Goal: Task Accomplishment & Management: Manage account settings

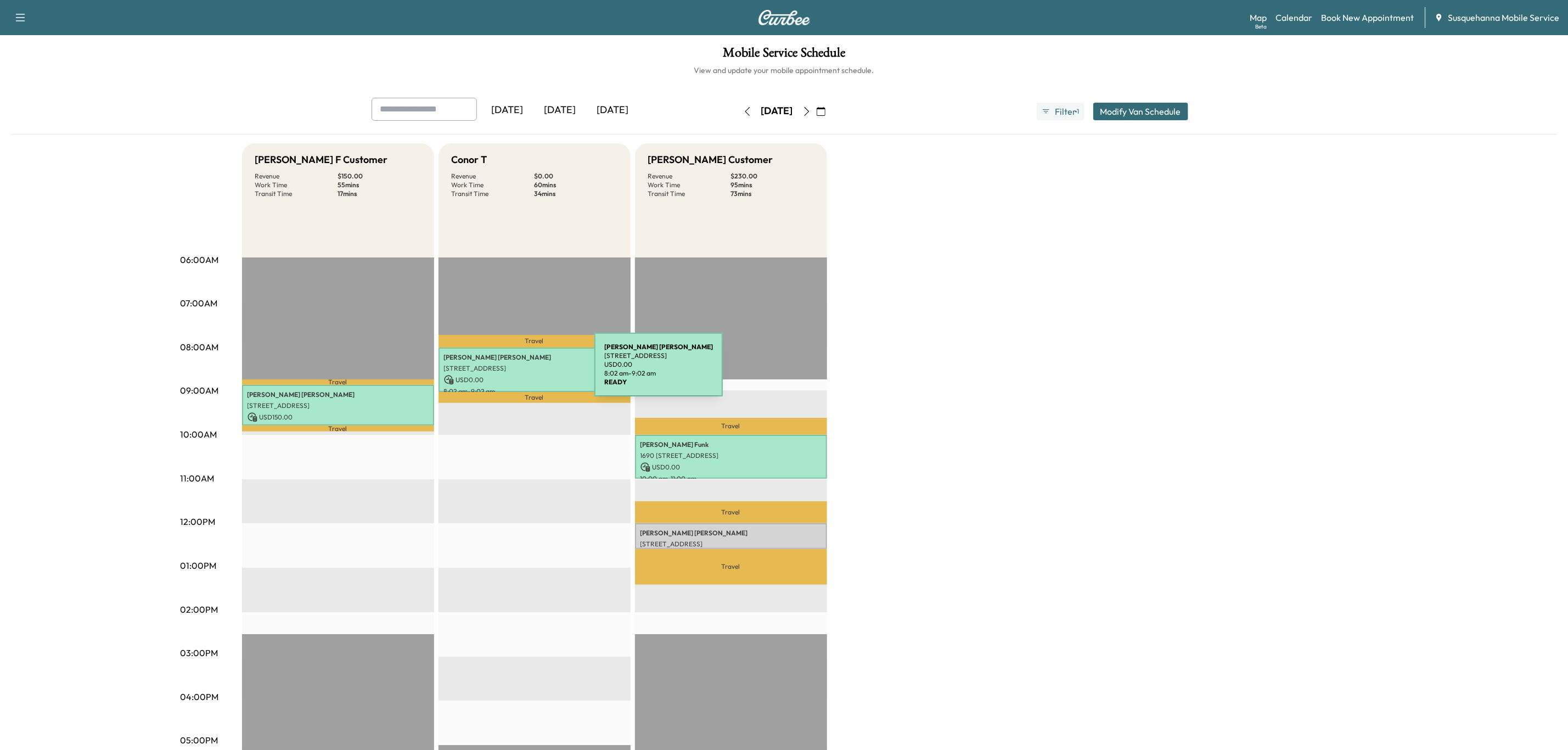
click at [512, 371] on p "[STREET_ADDRESS]" at bounding box center [535, 368] width 181 height 9
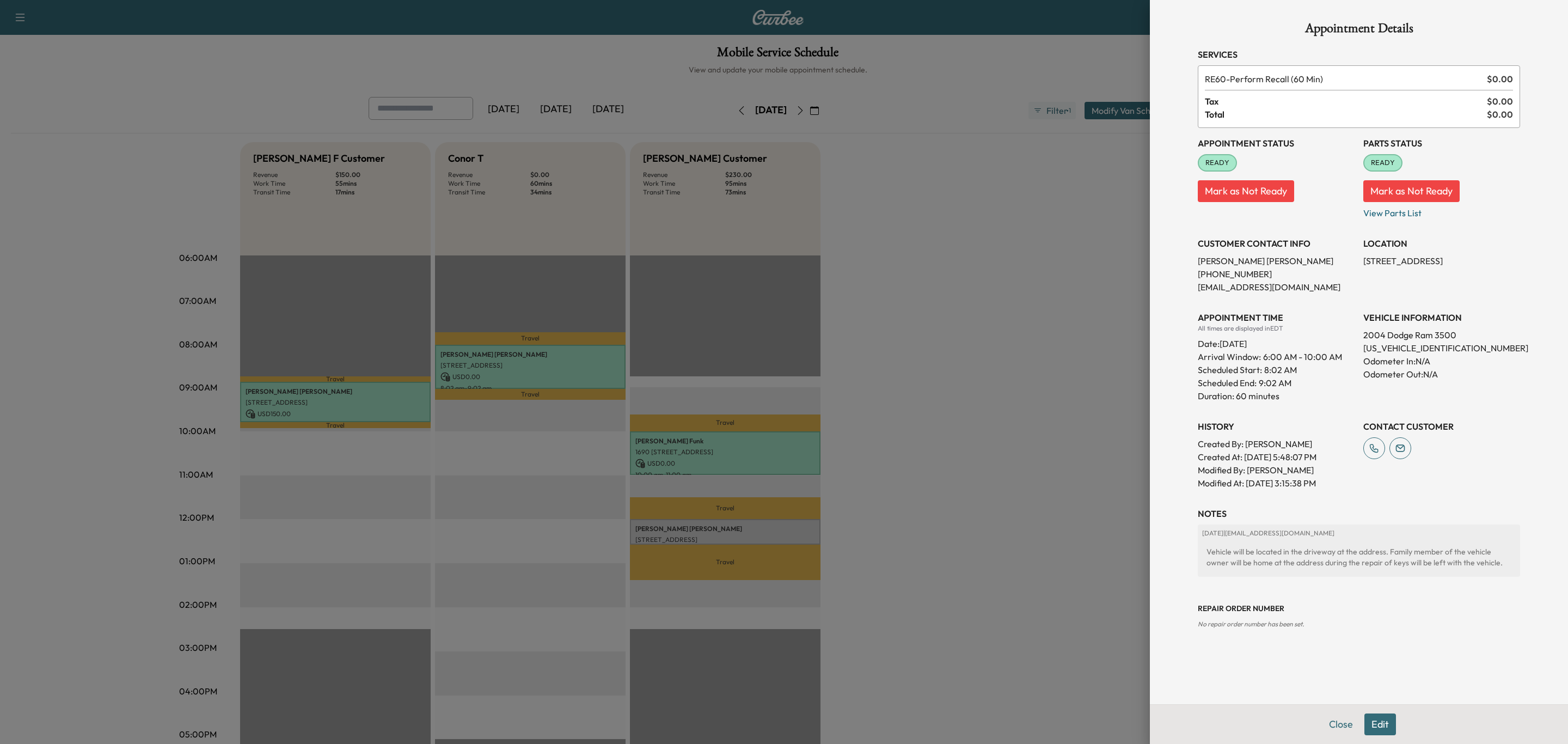
click at [1382, 729] on button "Edit" at bounding box center [1380, 725] width 32 height 22
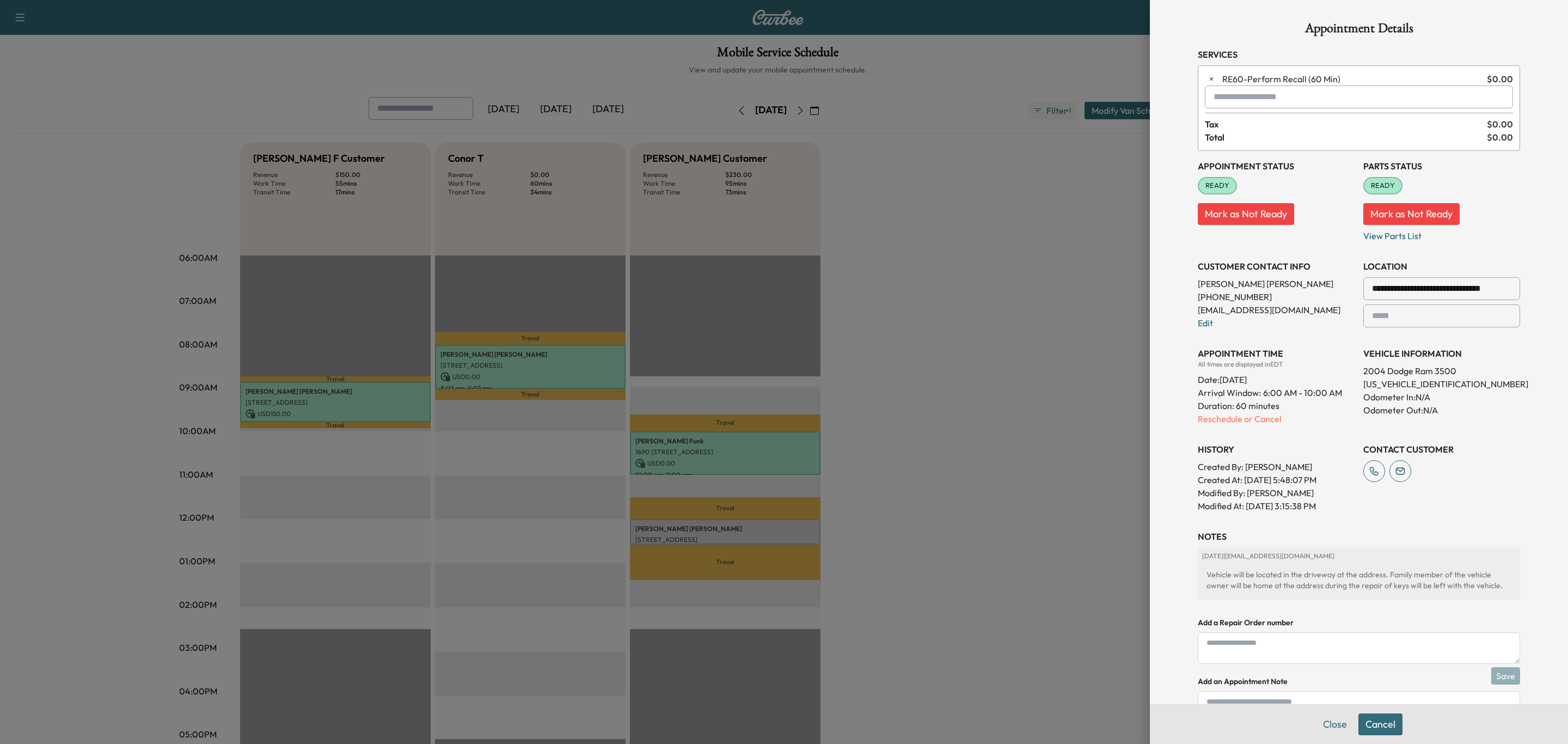
click at [1281, 100] on input "text" at bounding box center [1359, 97] width 308 height 23
click at [1261, 120] on p "TZC - Tech: [PERSON_NAME]" at bounding box center [1317, 126] width 237 height 15
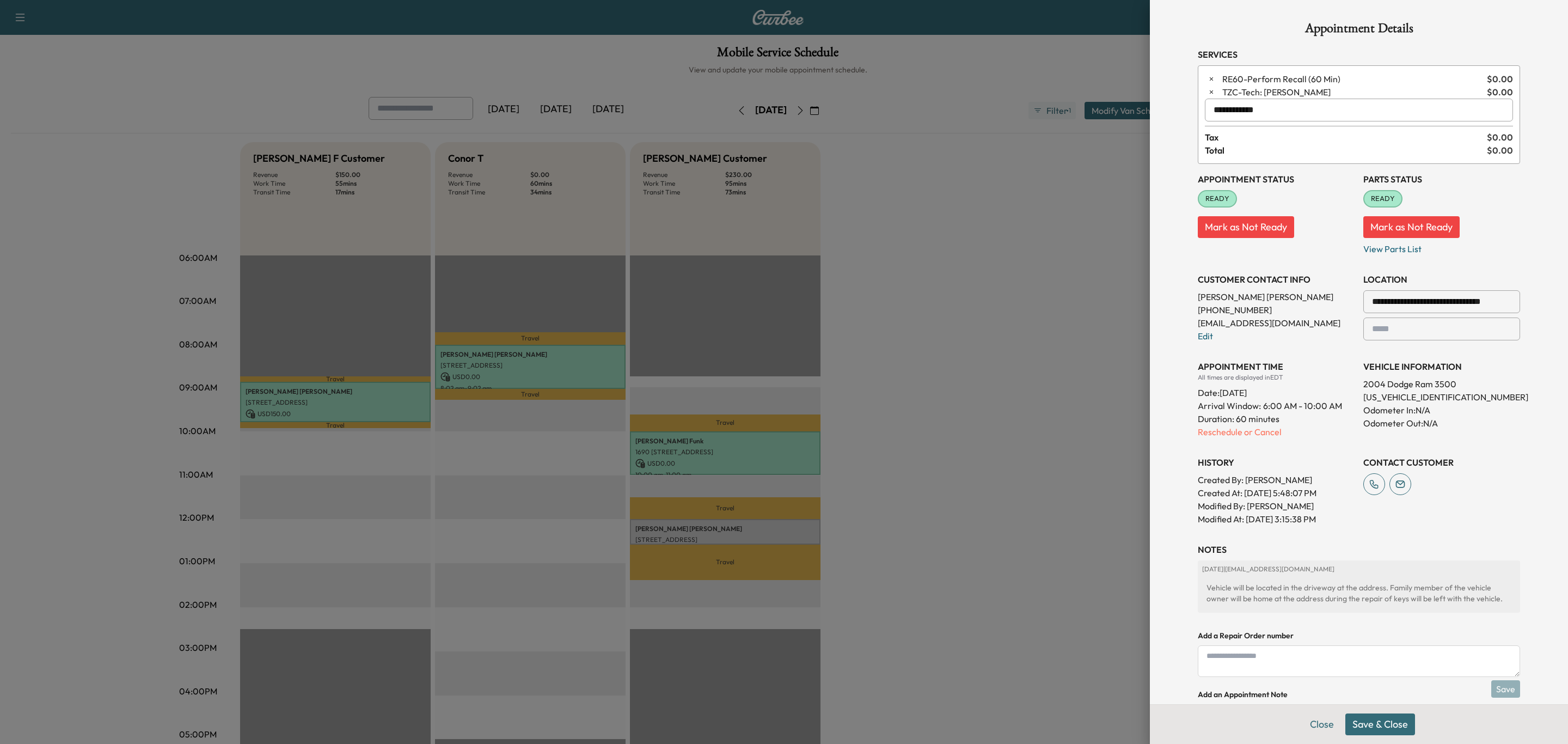
type input "**********"
click at [1354, 722] on button "Save & Close" at bounding box center [1380, 725] width 69 height 22
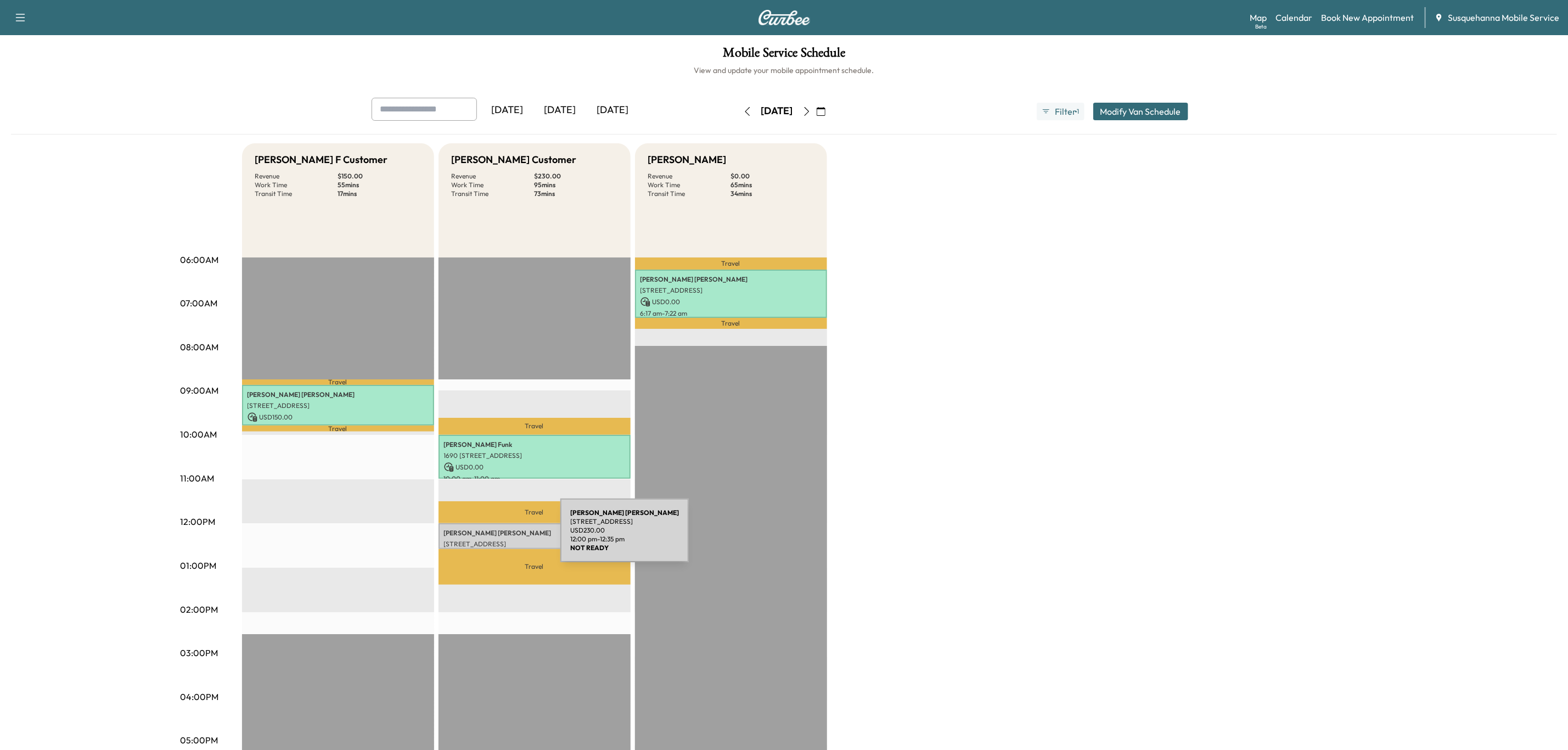
click at [478, 539] on p "[STREET_ADDRESS]" at bounding box center [535, 544] width 181 height 9
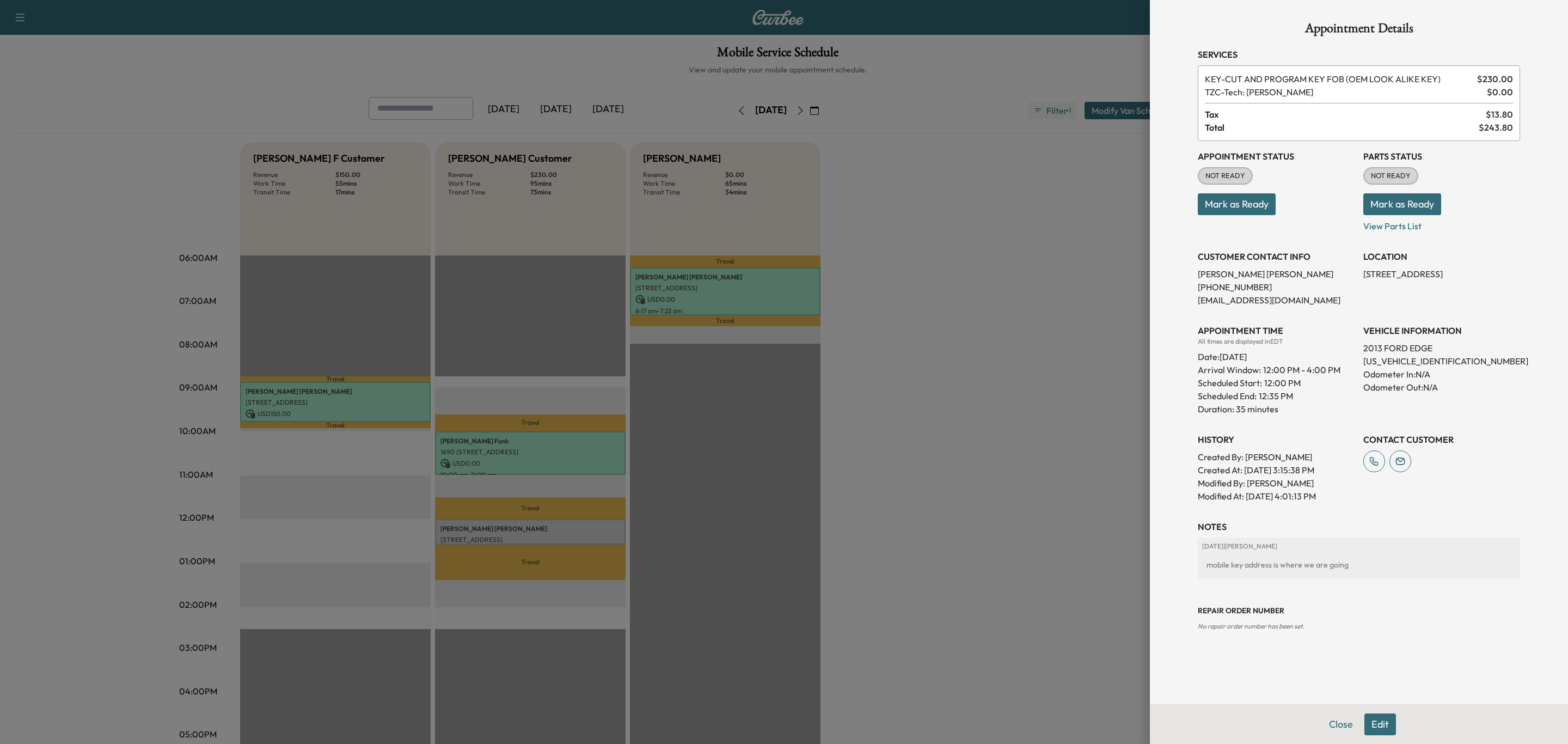
click at [1416, 203] on button "Mark as Ready" at bounding box center [1402, 205] width 78 height 22
click at [1262, 214] on button "Mark as Ready" at bounding box center [1237, 205] width 78 height 22
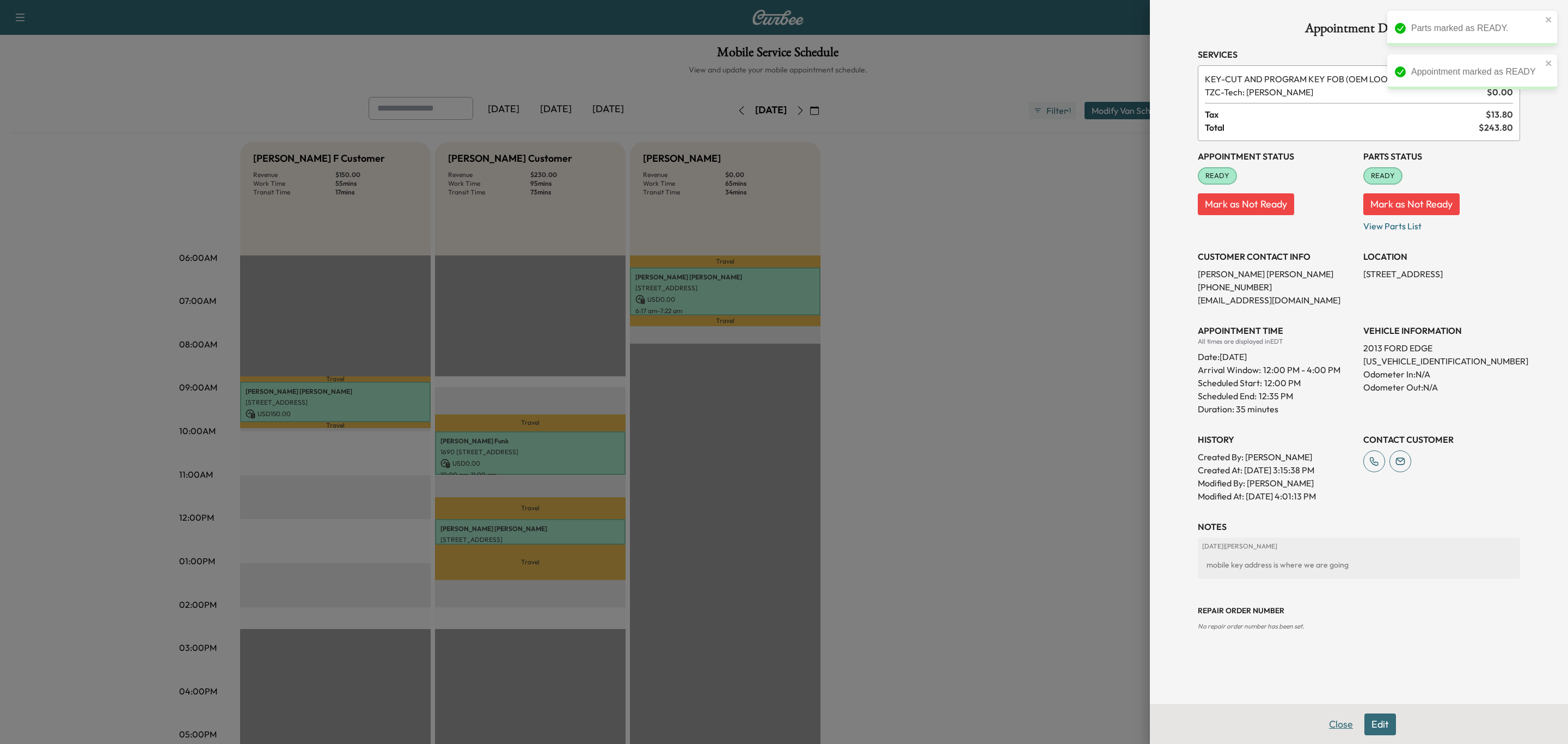
click at [1331, 729] on button "Close" at bounding box center [1341, 725] width 38 height 22
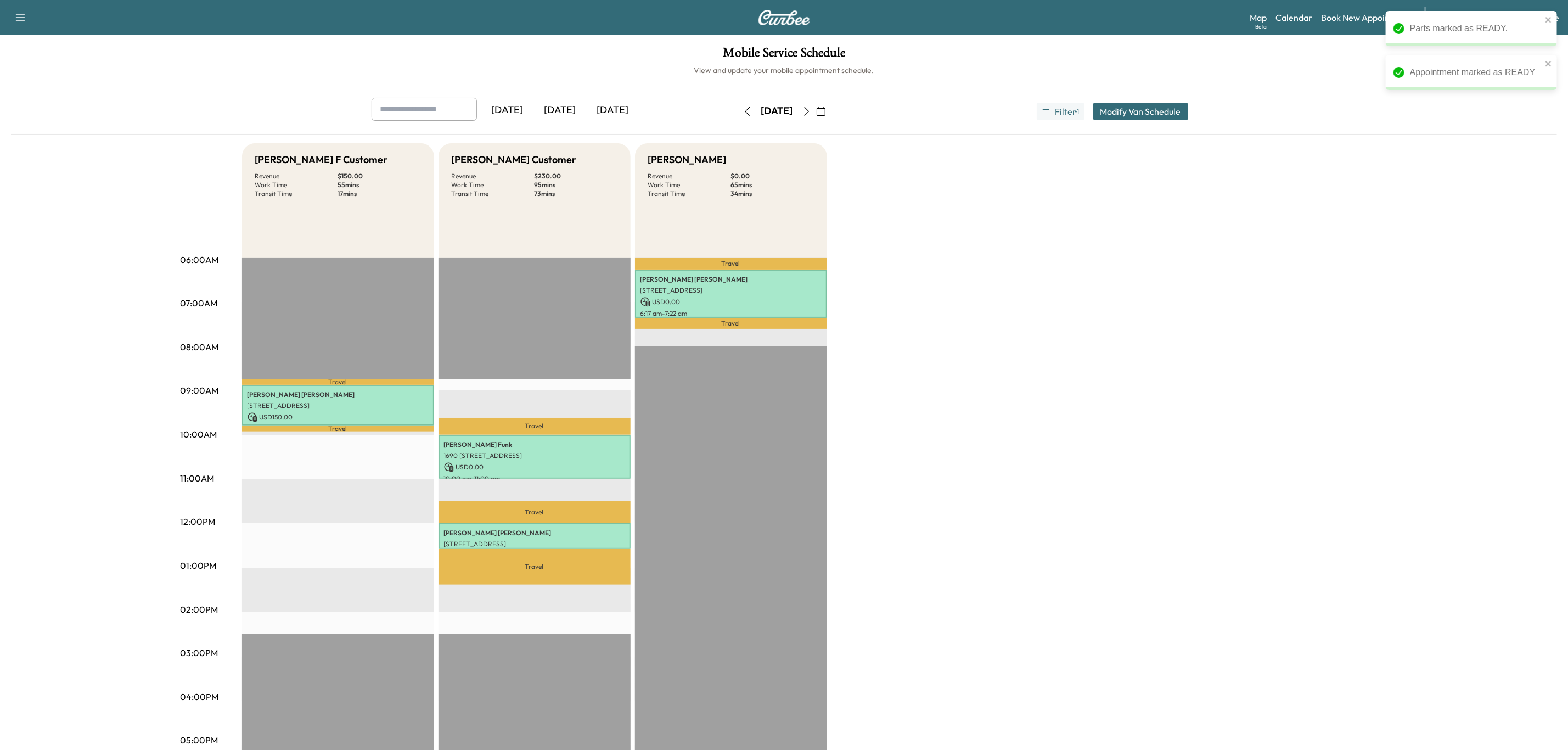
click at [1064, 659] on div "[PERSON_NAME] F Customer Revenue $ 150.00 Work Time 55 mins Transit Time 17 min…" at bounding box center [815, 555] width 1146 height 824
click at [811, 114] on icon "button" at bounding box center [807, 111] width 9 height 9
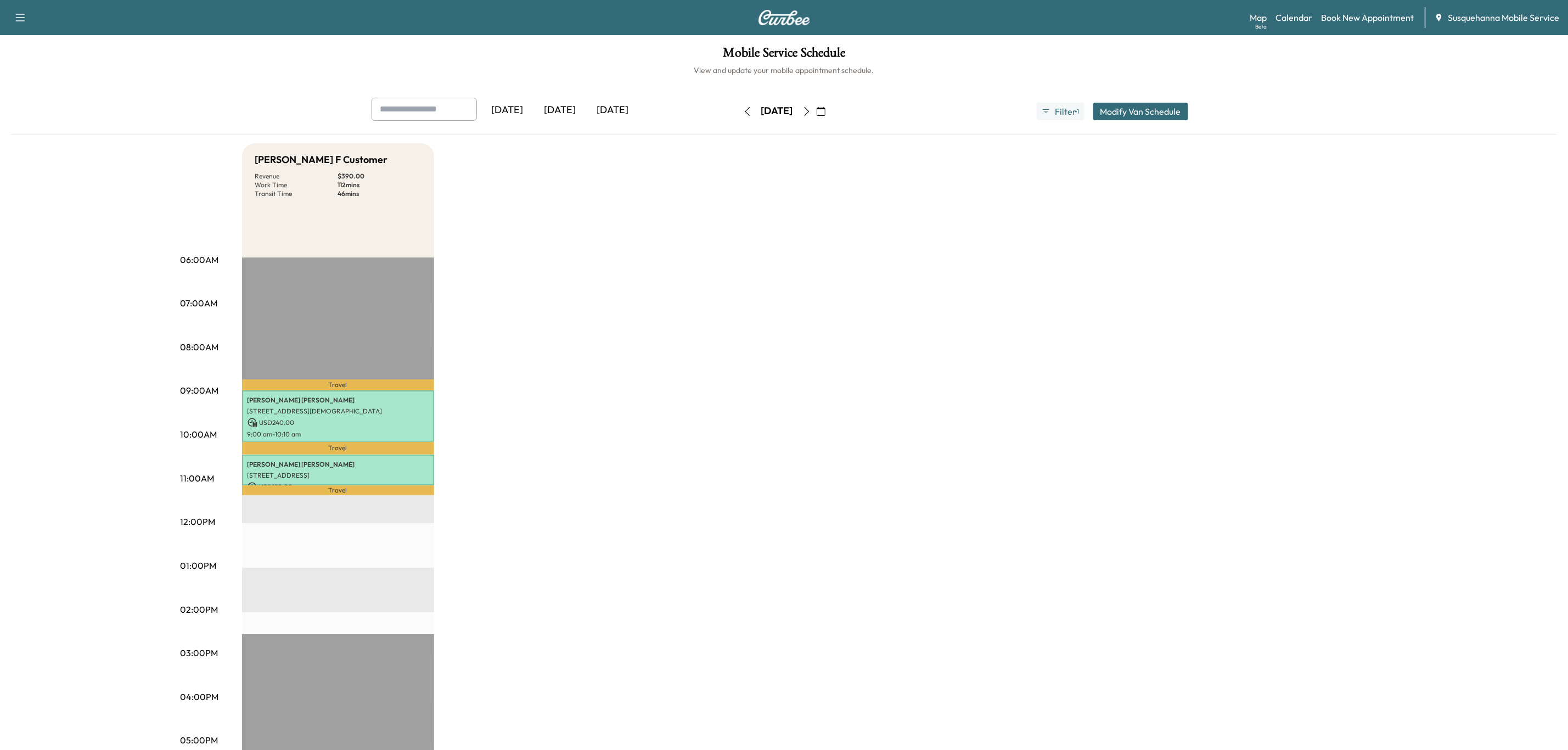
click at [809, 110] on icon "button" at bounding box center [806, 111] width 5 height 9
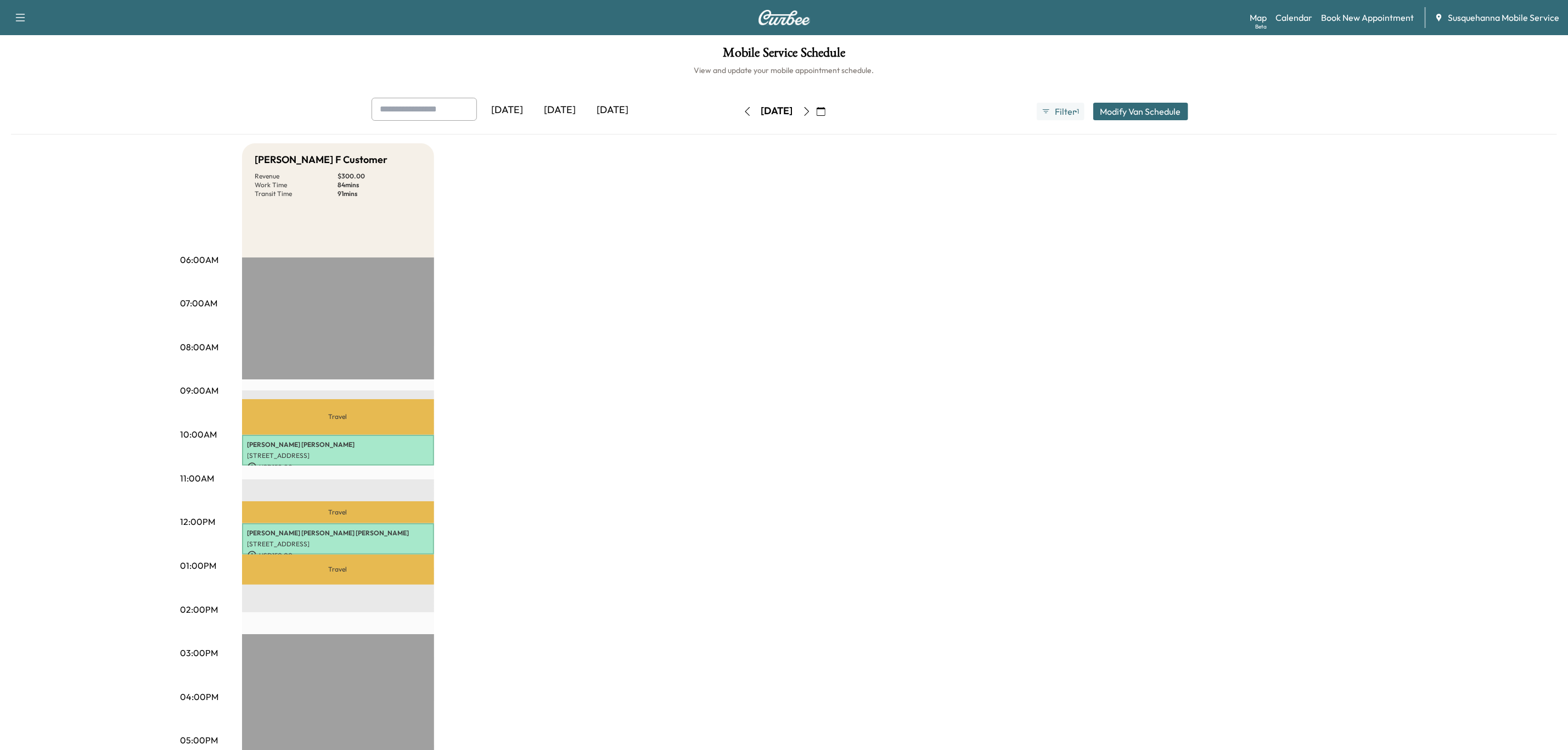
click at [830, 110] on button "button" at bounding box center [821, 111] width 18 height 18
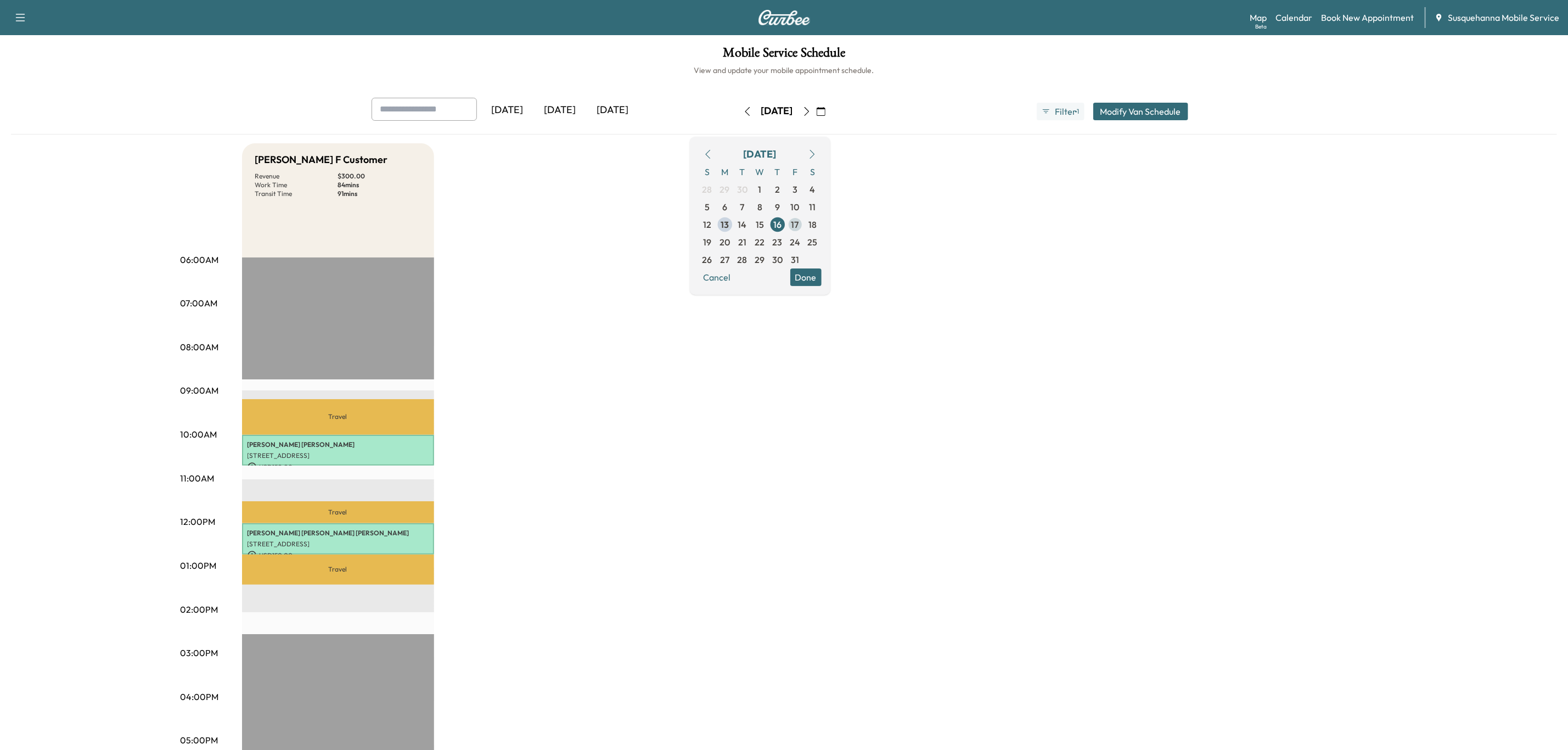
click at [799, 225] on span "17" at bounding box center [795, 224] width 8 height 13
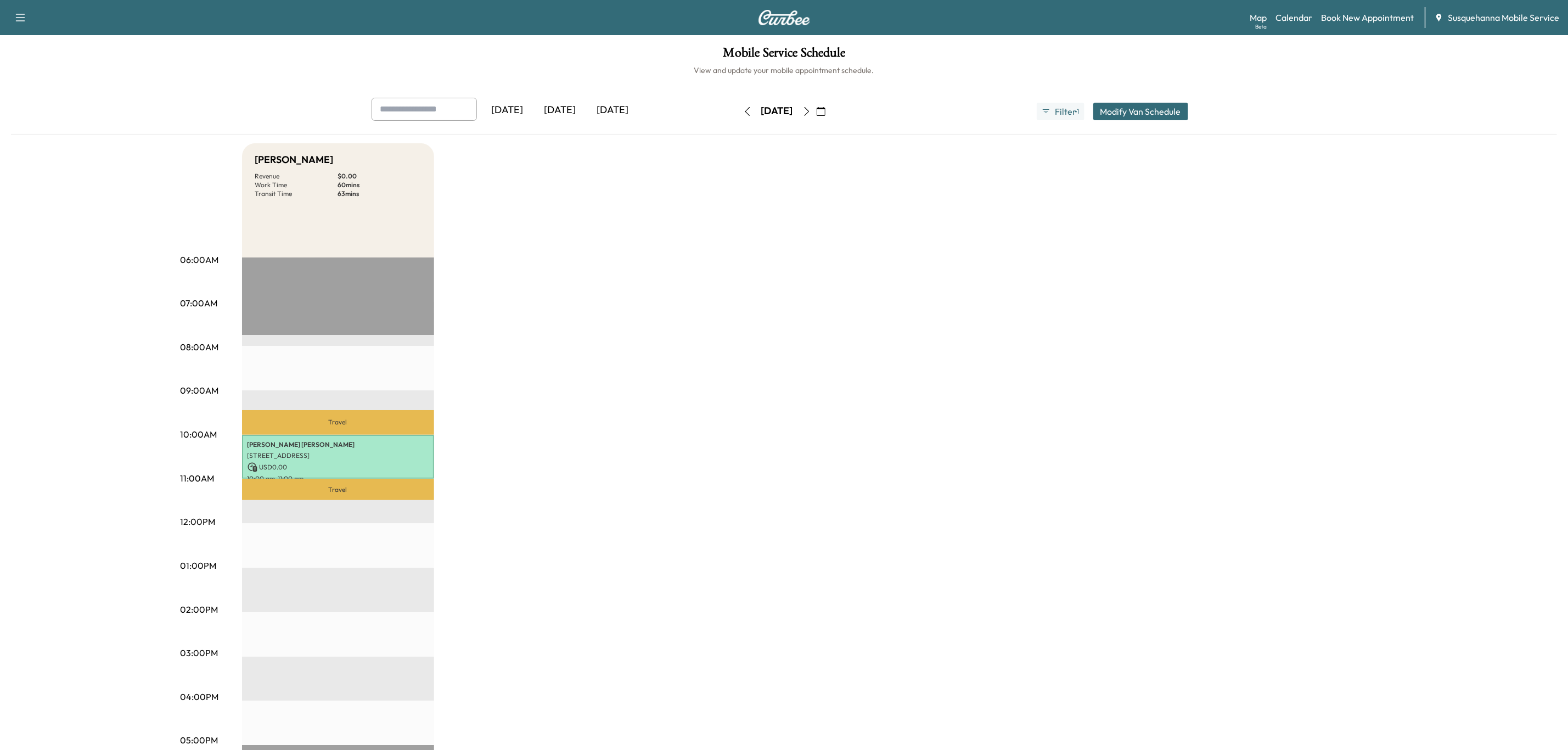
click at [743, 114] on icon "button" at bounding box center [747, 111] width 9 height 9
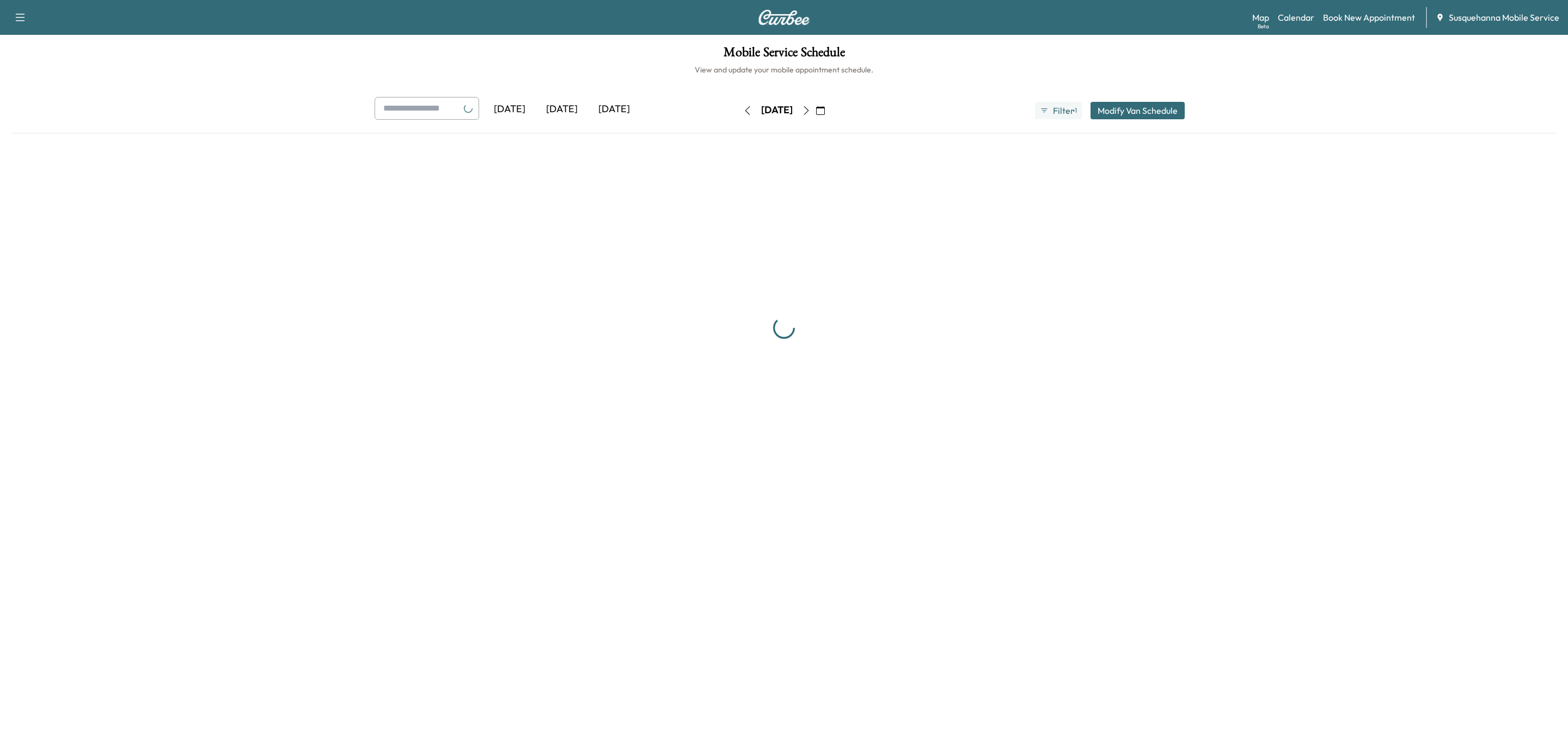
click at [738, 113] on button "button" at bounding box center [747, 110] width 18 height 18
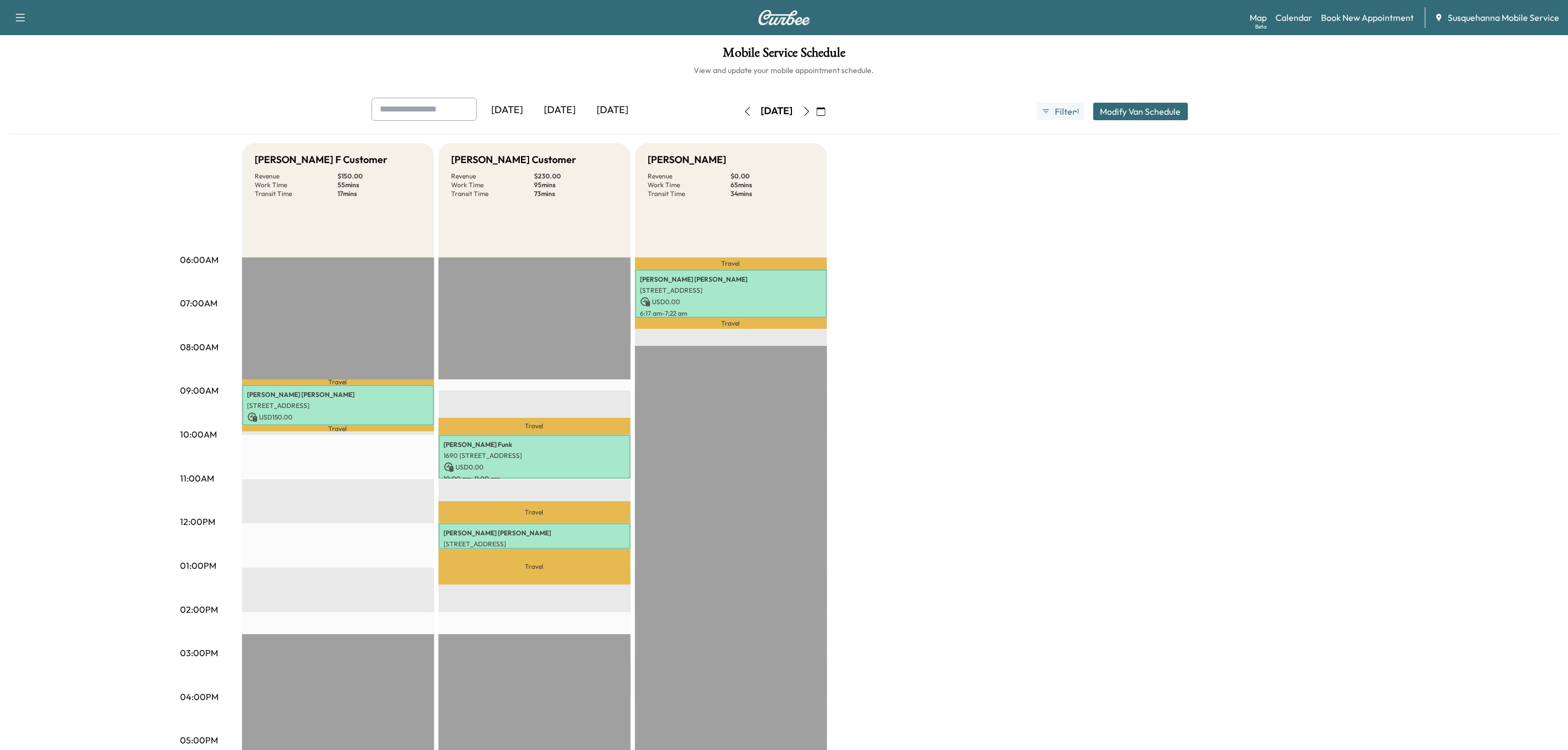
click at [811, 112] on icon "button" at bounding box center [807, 111] width 9 height 9
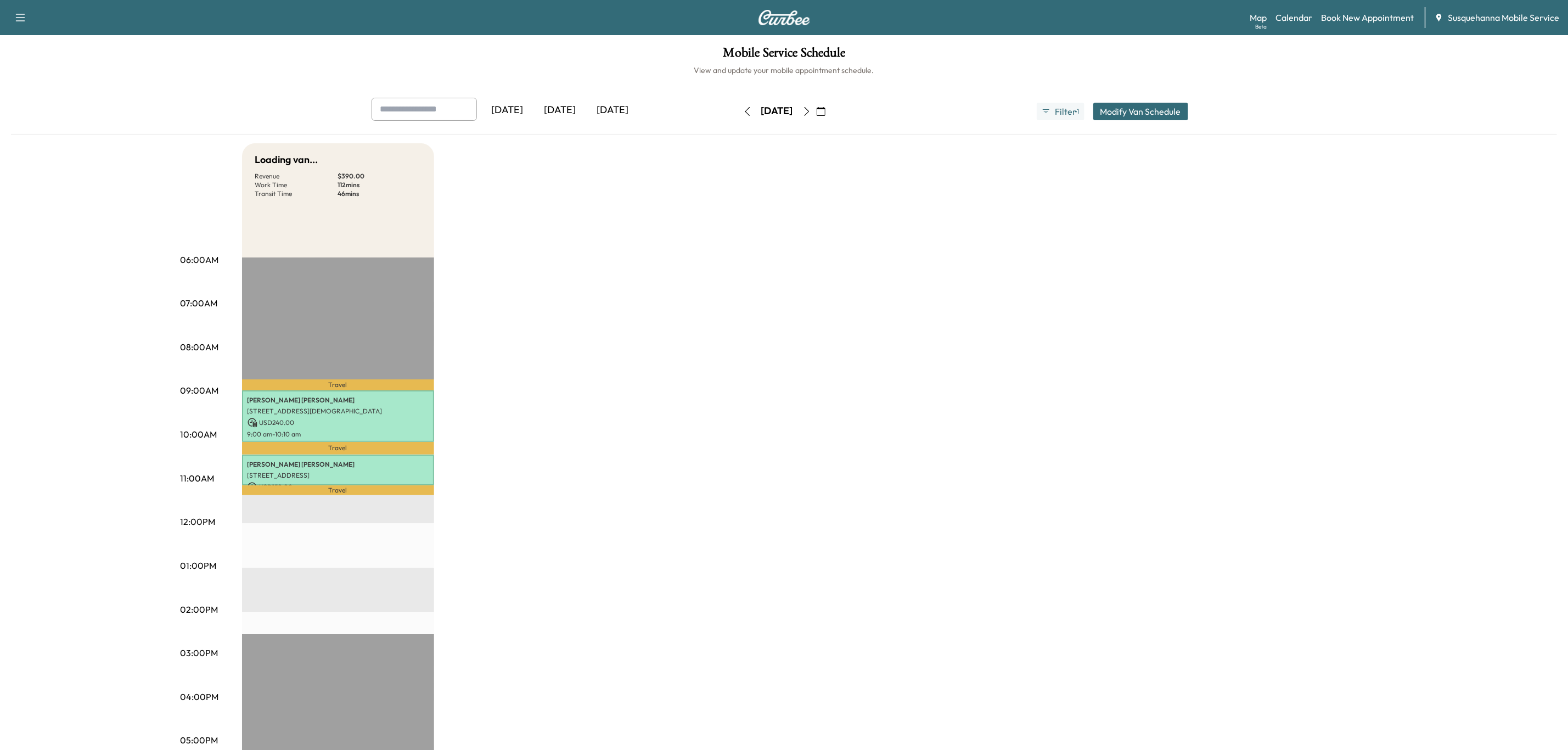
click at [811, 112] on icon "button" at bounding box center [807, 111] width 9 height 9
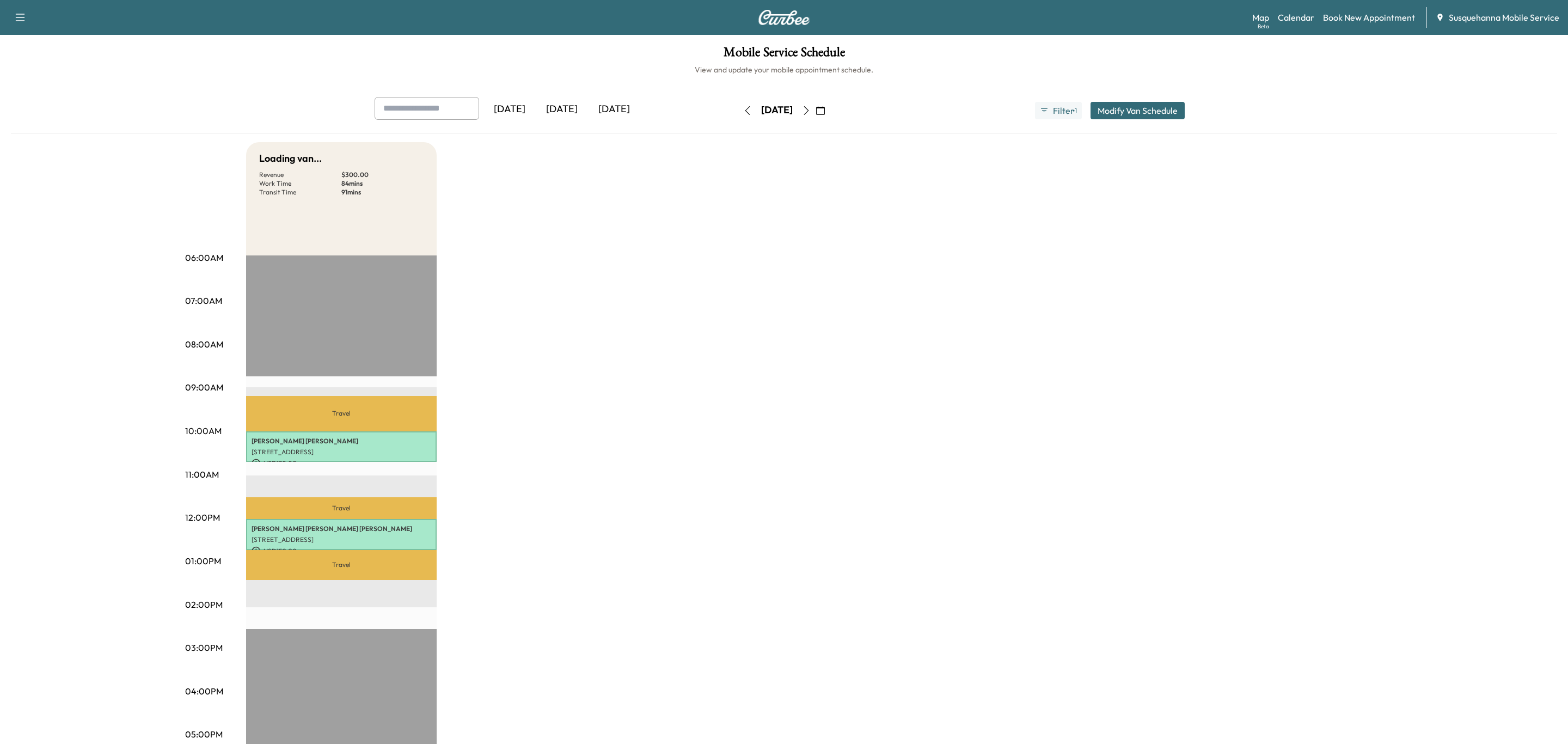
click at [830, 111] on button "button" at bounding box center [821, 110] width 18 height 18
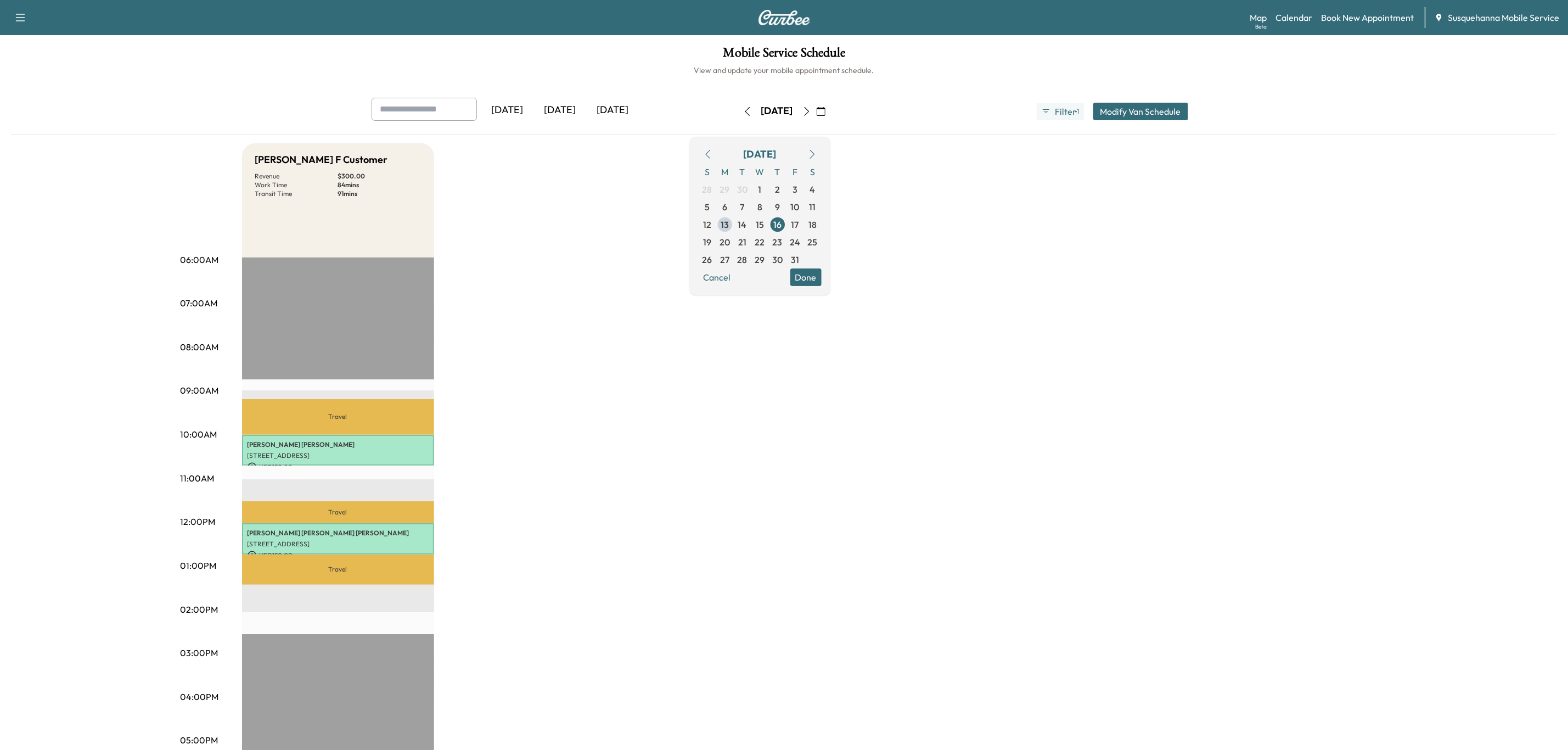
click at [830, 114] on button "button" at bounding box center [821, 111] width 18 height 18
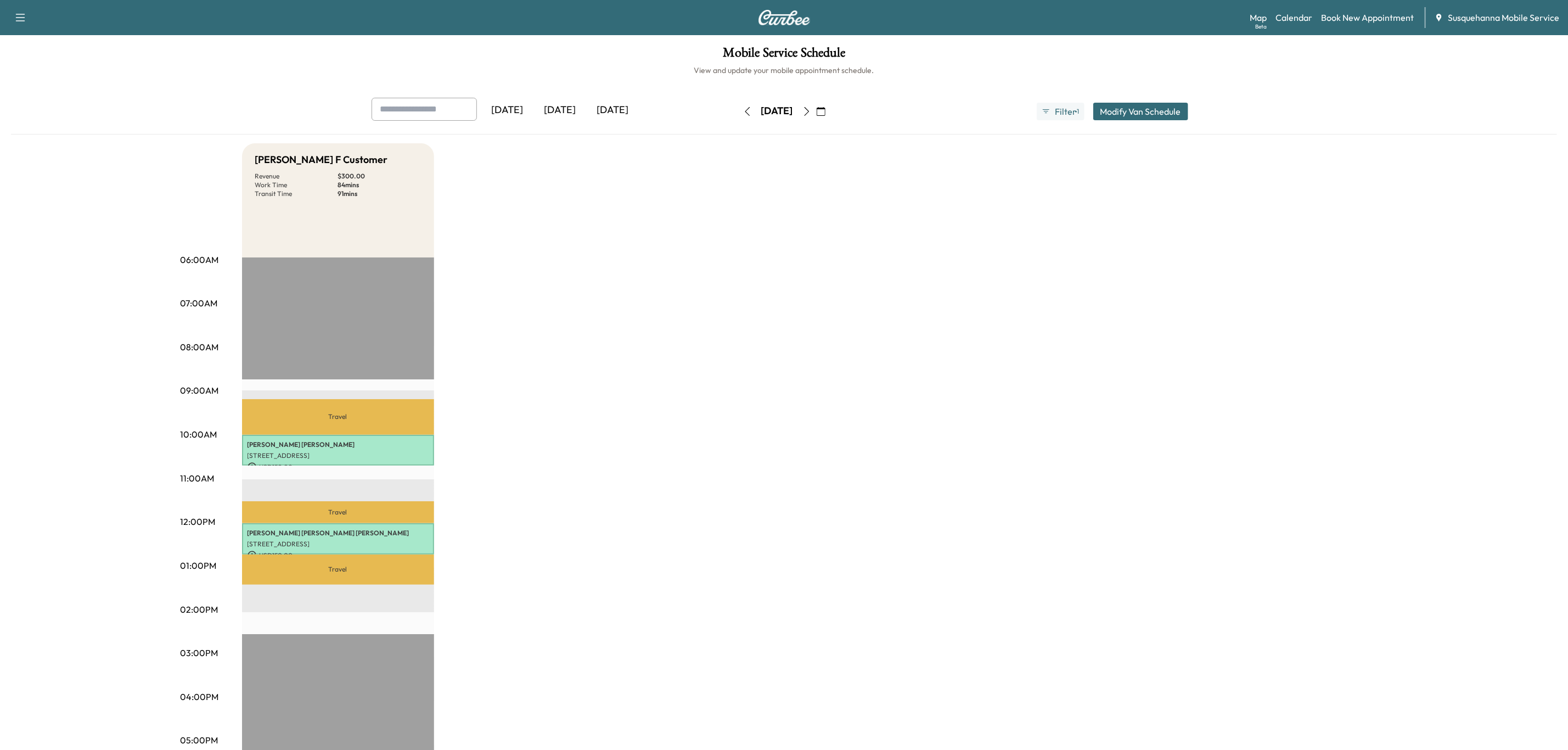
click at [809, 114] on icon "button" at bounding box center [806, 111] width 5 height 9
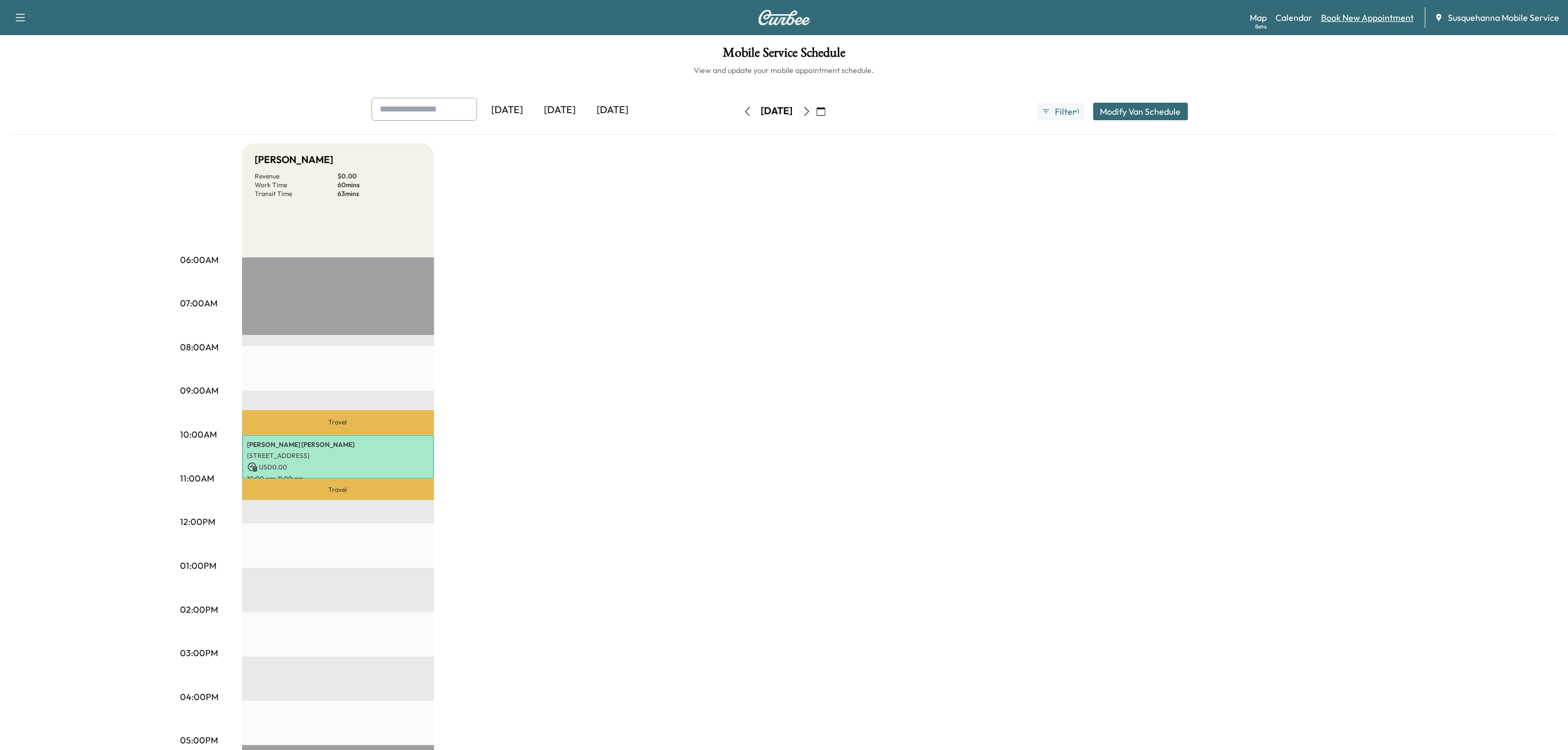
click at [1367, 17] on link "Book New Appointment" at bounding box center [1367, 17] width 93 height 13
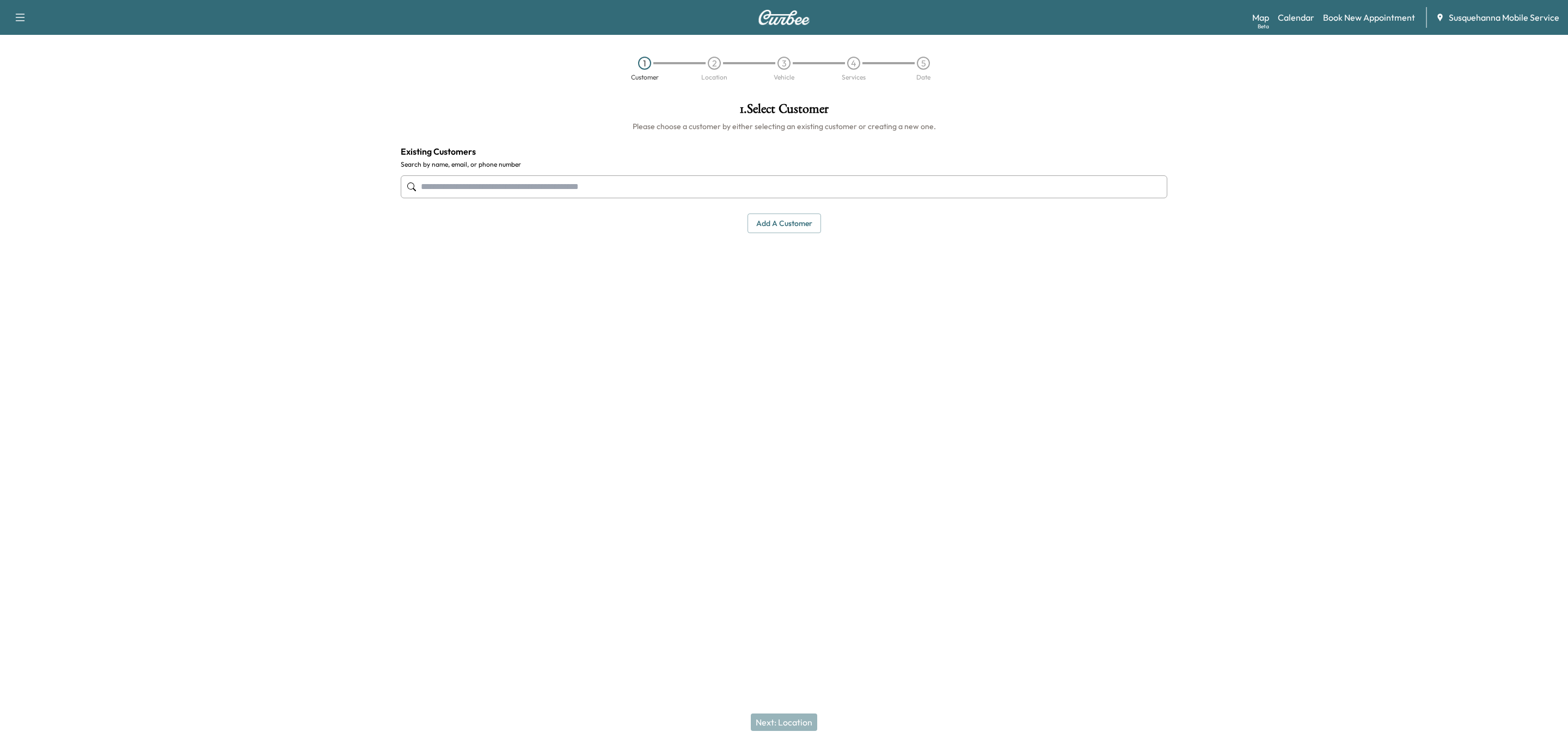
click at [673, 183] on input "text" at bounding box center [783, 187] width 766 height 23
click at [1141, 261] on button "Select" at bounding box center [1130, 261] width 38 height 20
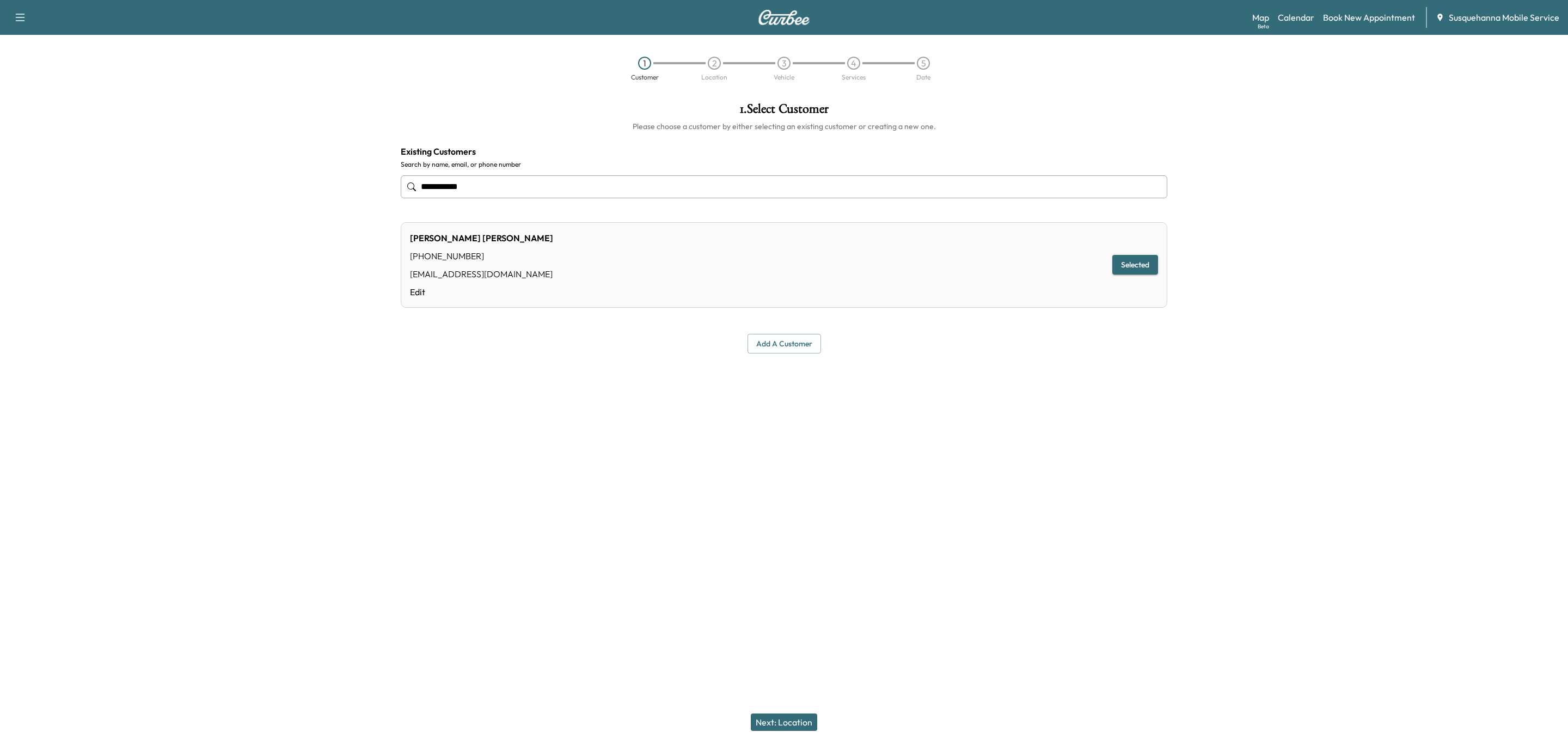
type input "**********"
click at [794, 718] on button "Next: Location" at bounding box center [783, 722] width 66 height 18
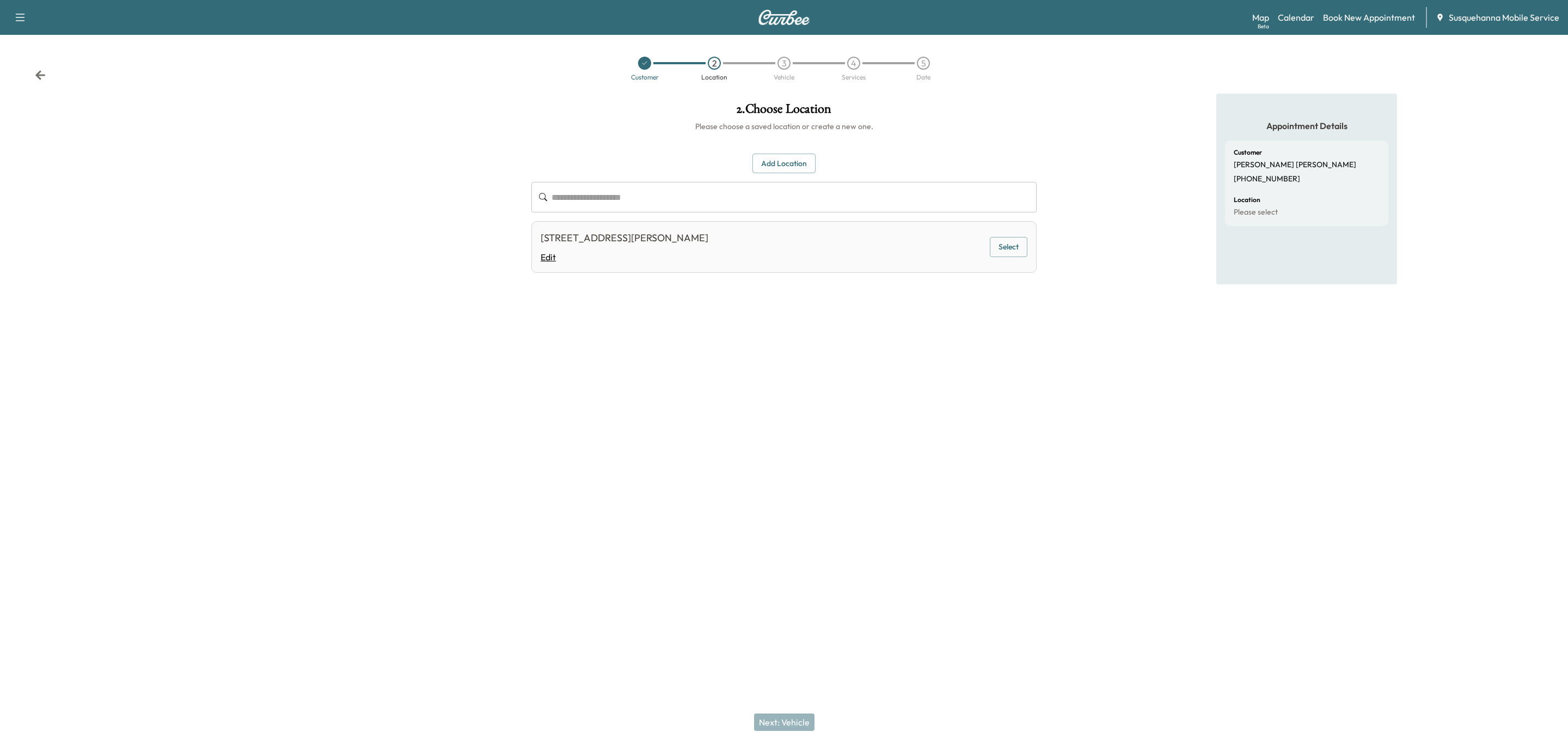
click at [541, 259] on link "Edit" at bounding box center [624, 256] width 167 height 13
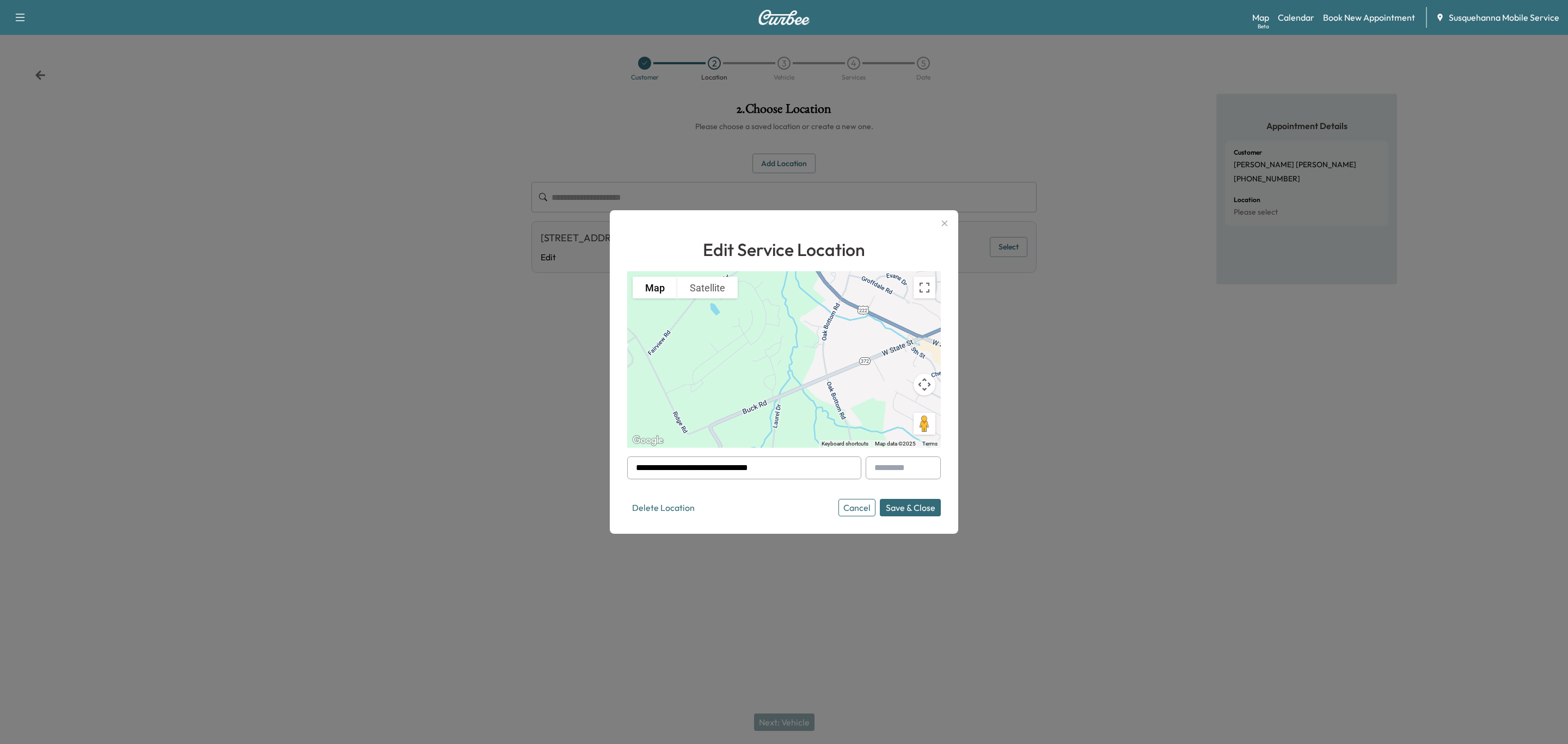
click at [947, 225] on icon "button" at bounding box center [944, 223] width 13 height 13
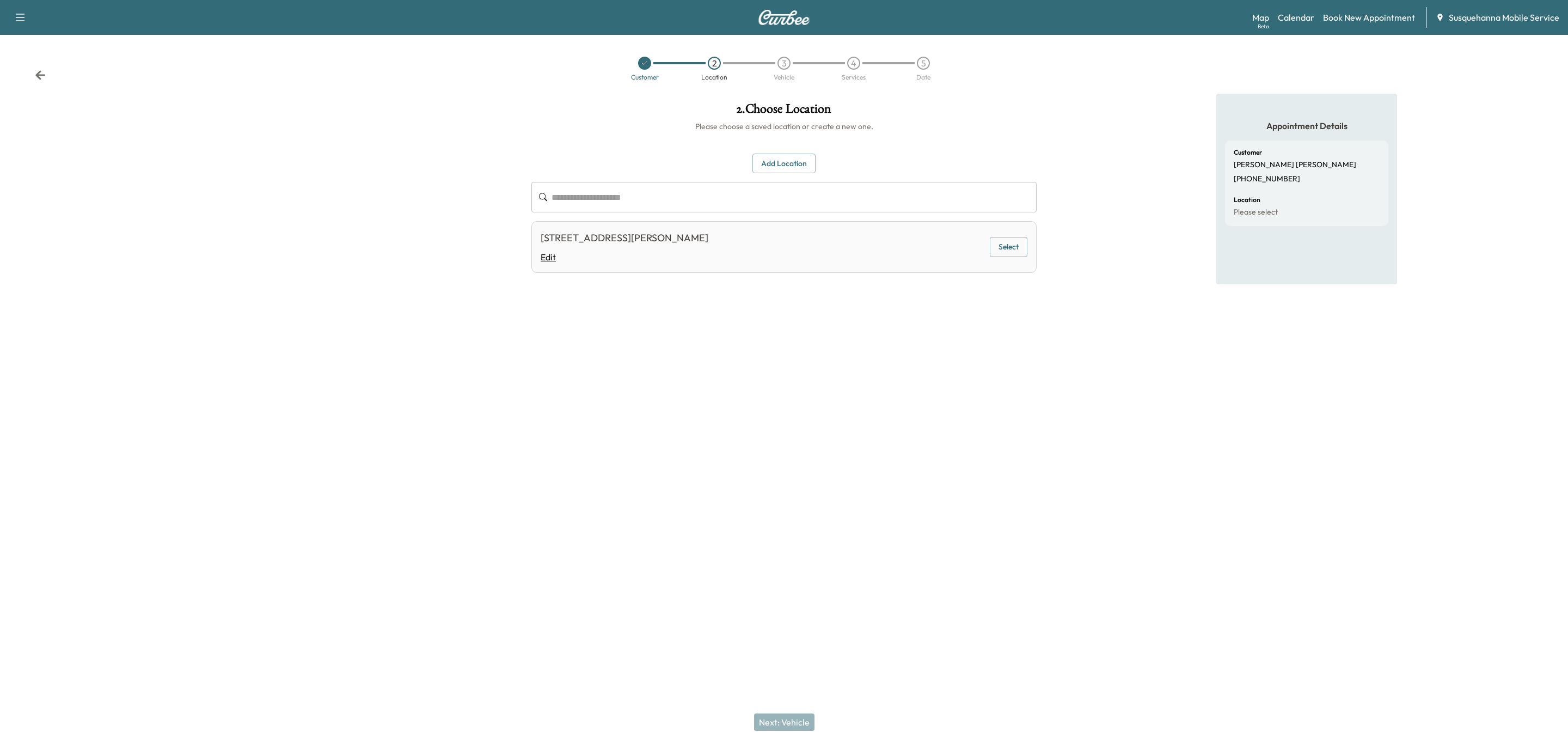
click at [554, 257] on link "Edit" at bounding box center [624, 256] width 167 height 13
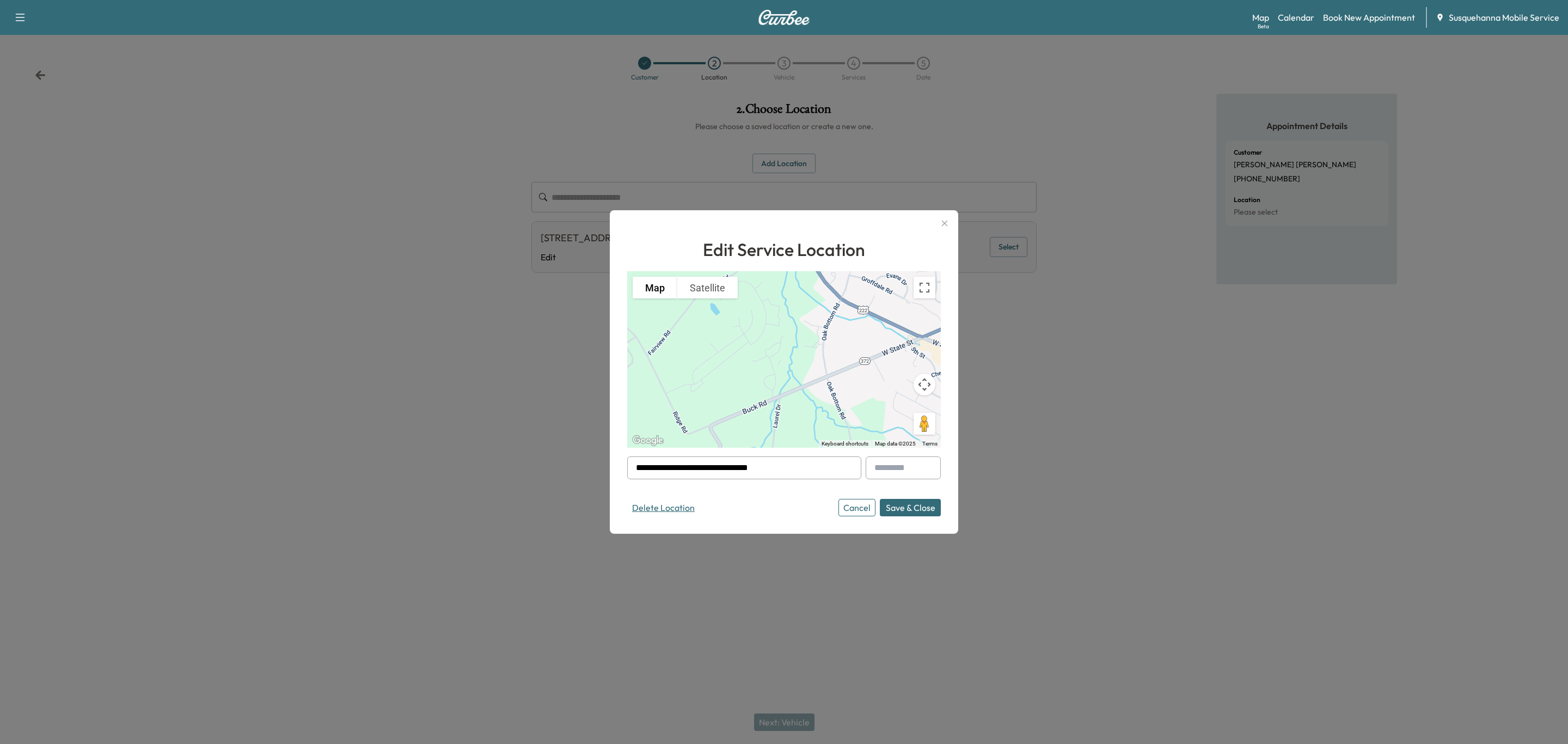
click at [671, 502] on button "Delete Location" at bounding box center [663, 507] width 72 height 18
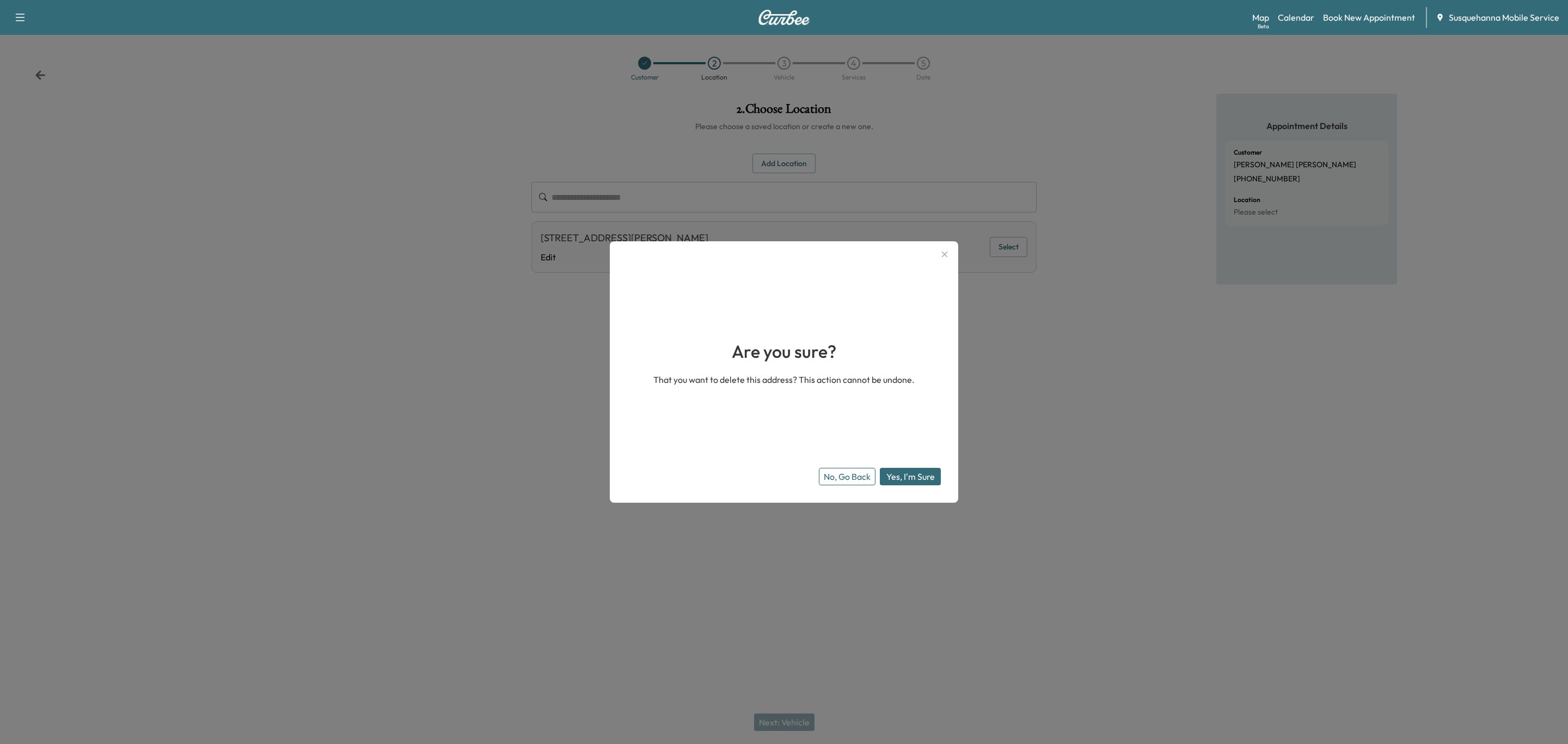
click at [909, 479] on button "Yes, I'm Sure" at bounding box center [910, 476] width 61 height 18
click at [923, 476] on button "Yes, I'm Sure" at bounding box center [910, 476] width 61 height 18
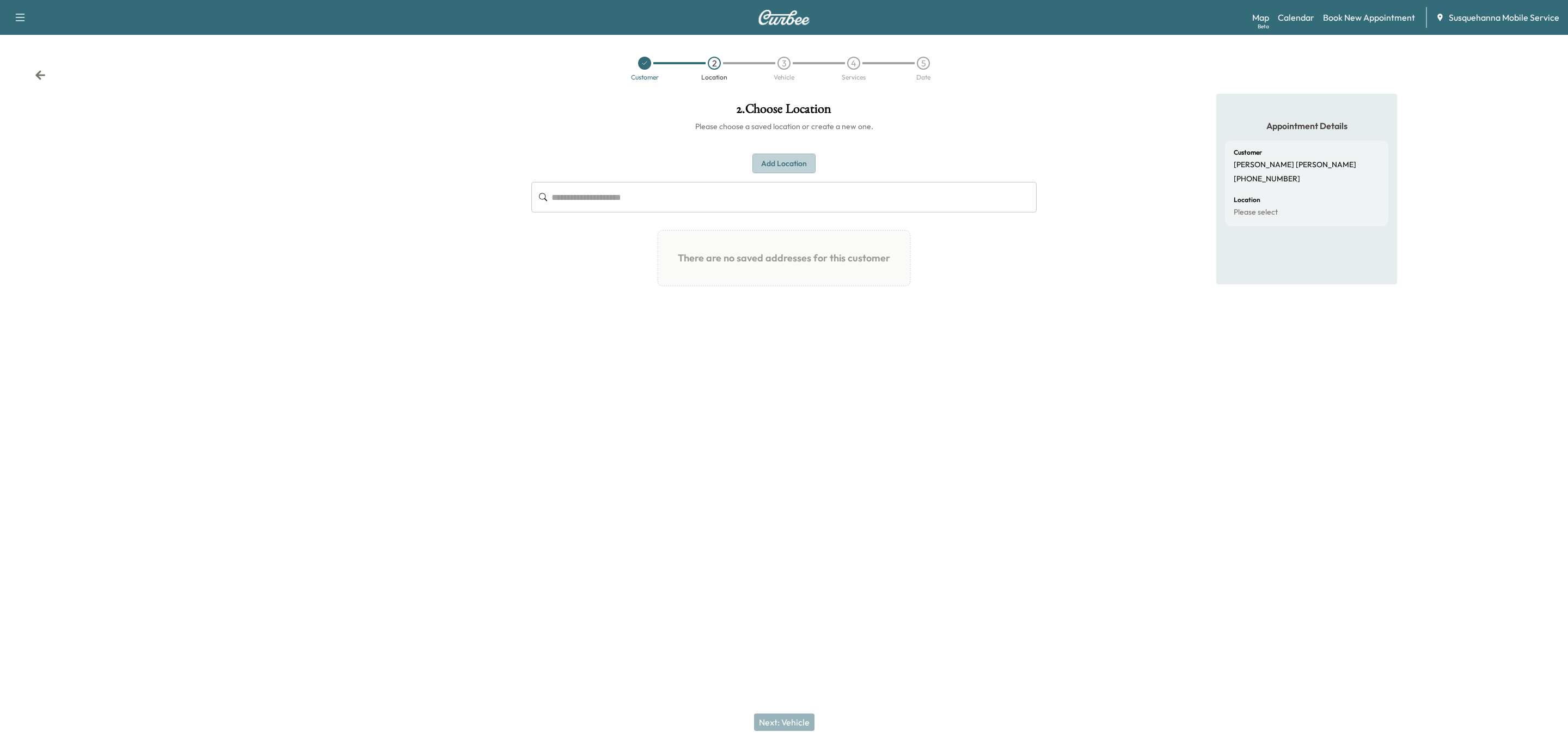
click at [787, 161] on button "Add Location" at bounding box center [784, 163] width 63 height 20
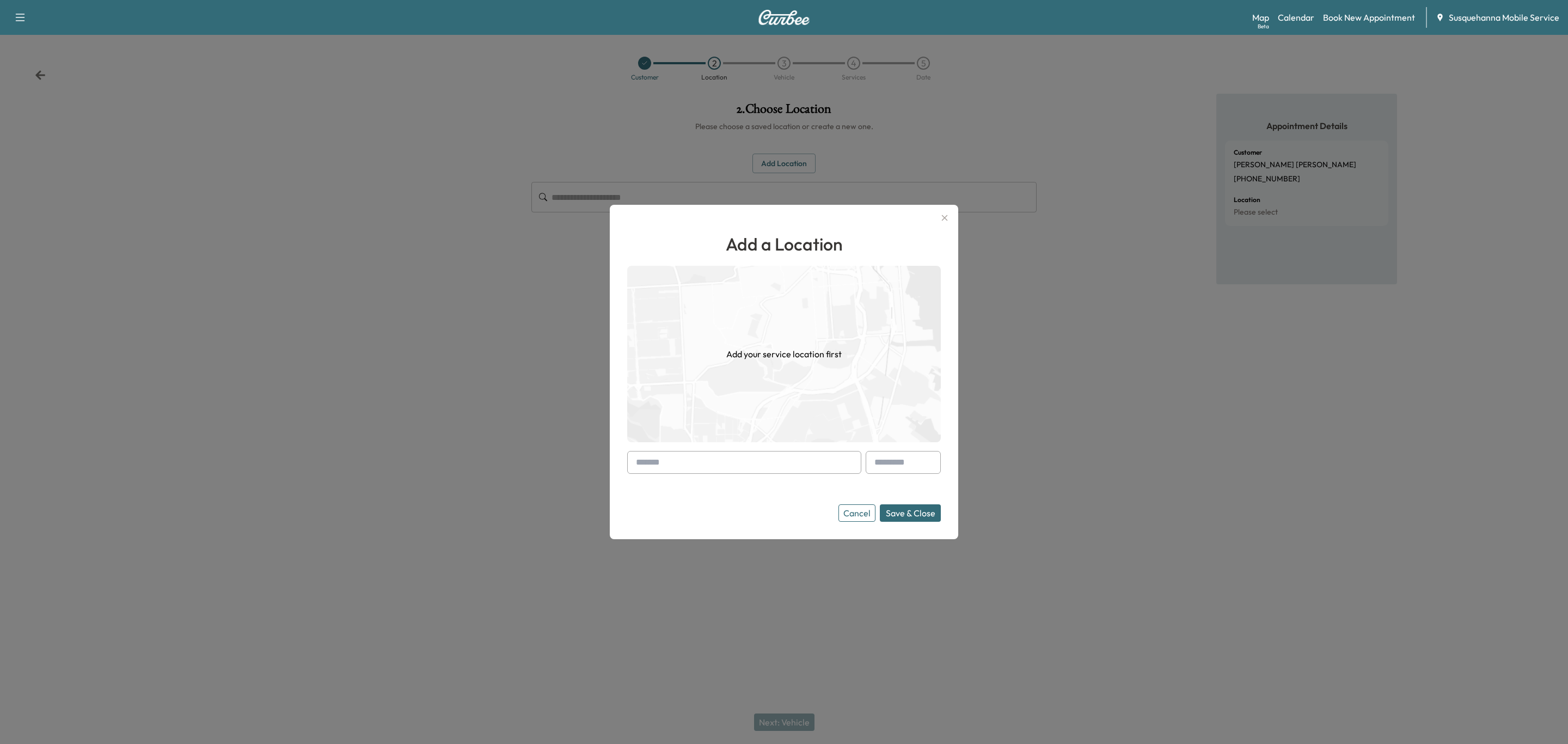
click at [781, 453] on input "text" at bounding box center [744, 463] width 234 height 23
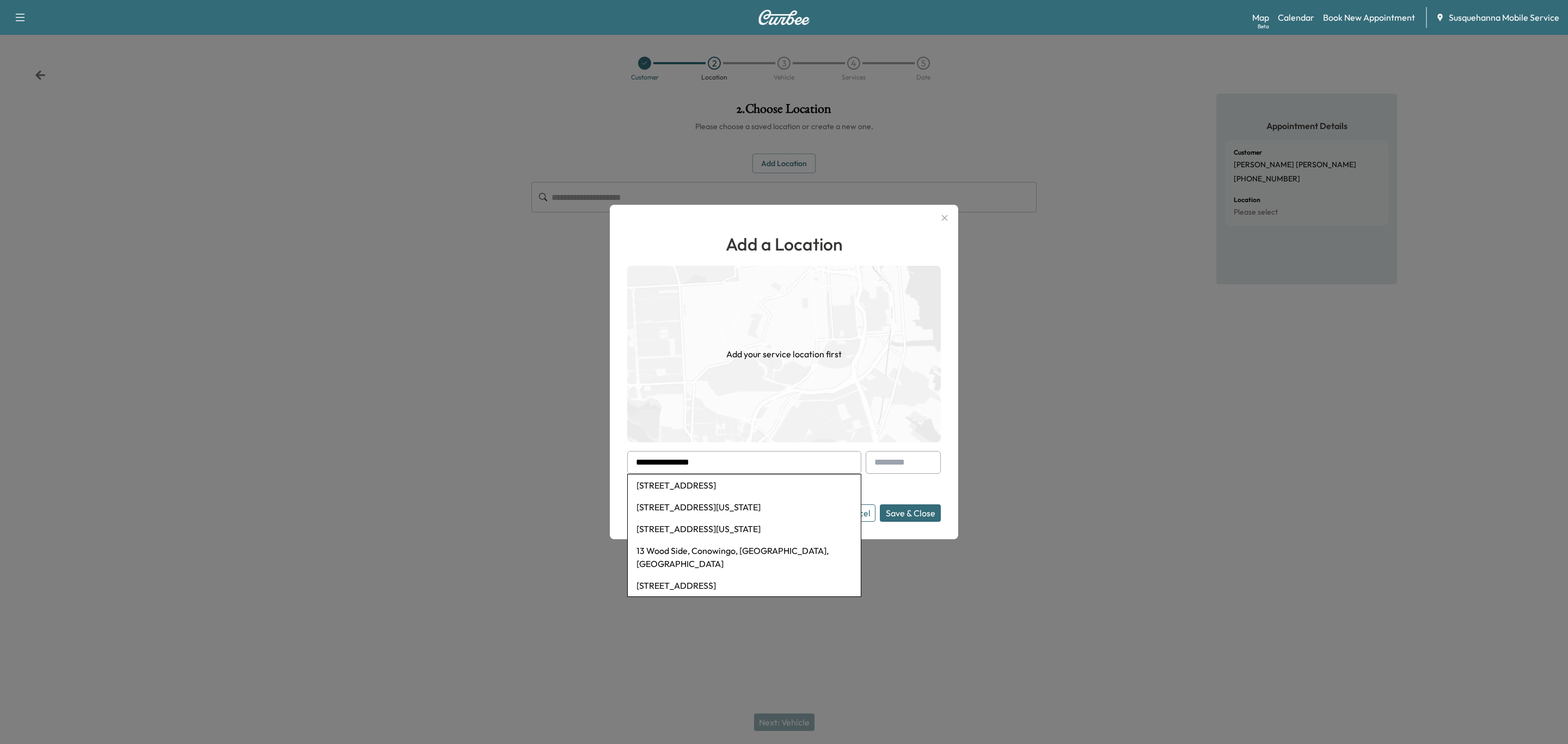
click at [696, 550] on li "13 Wood Side, Conowingo, [GEOGRAPHIC_DATA], [GEOGRAPHIC_DATA]" at bounding box center [744, 556] width 233 height 35
type input "**********"
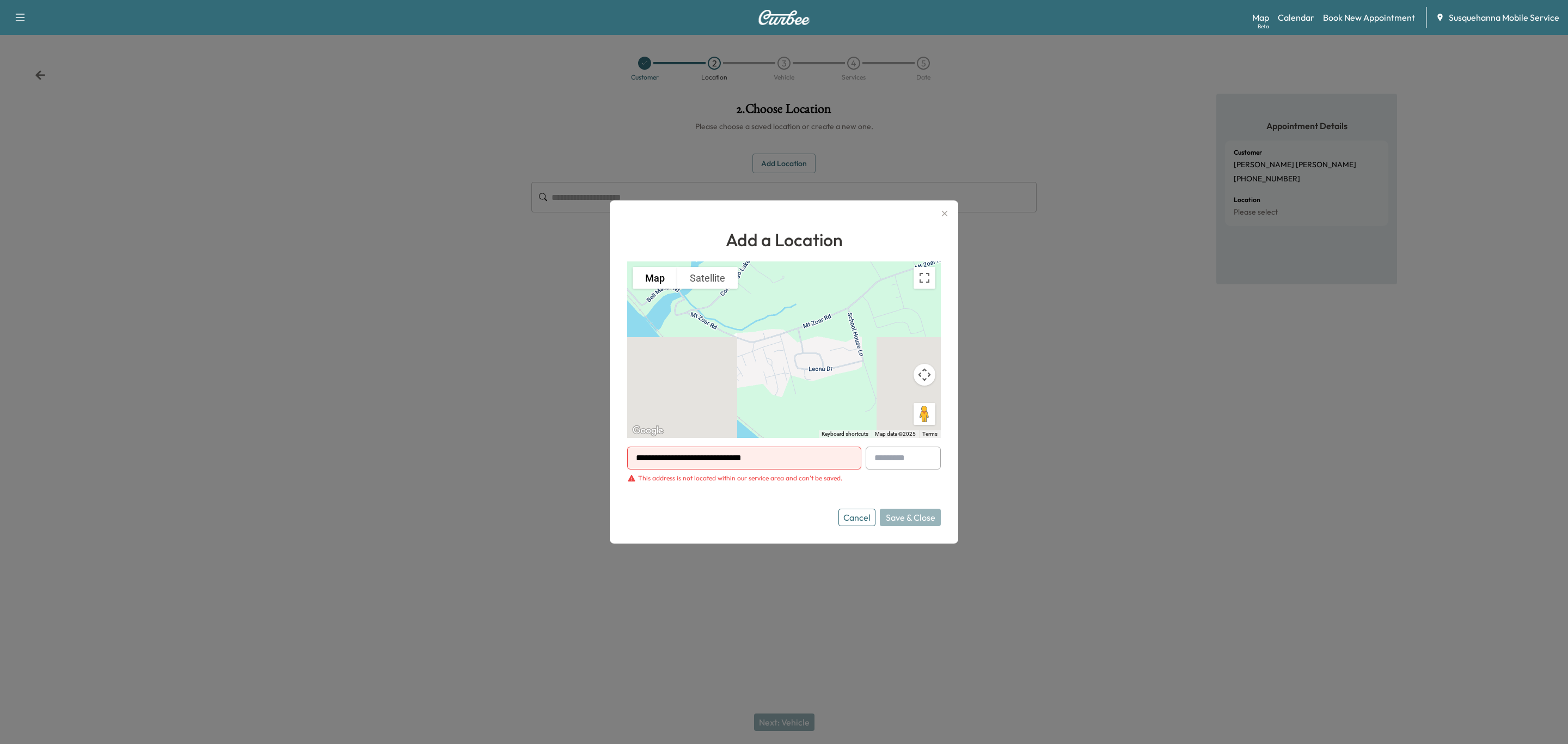
click at [799, 460] on input "**********" at bounding box center [744, 458] width 234 height 23
click at [1299, 9] on div "Map Beta Calendar Book New Appointment Susquehanna Mobile Service" at bounding box center [1405, 18] width 307 height 21
click at [1298, 12] on link "Calendar" at bounding box center [1296, 17] width 37 height 13
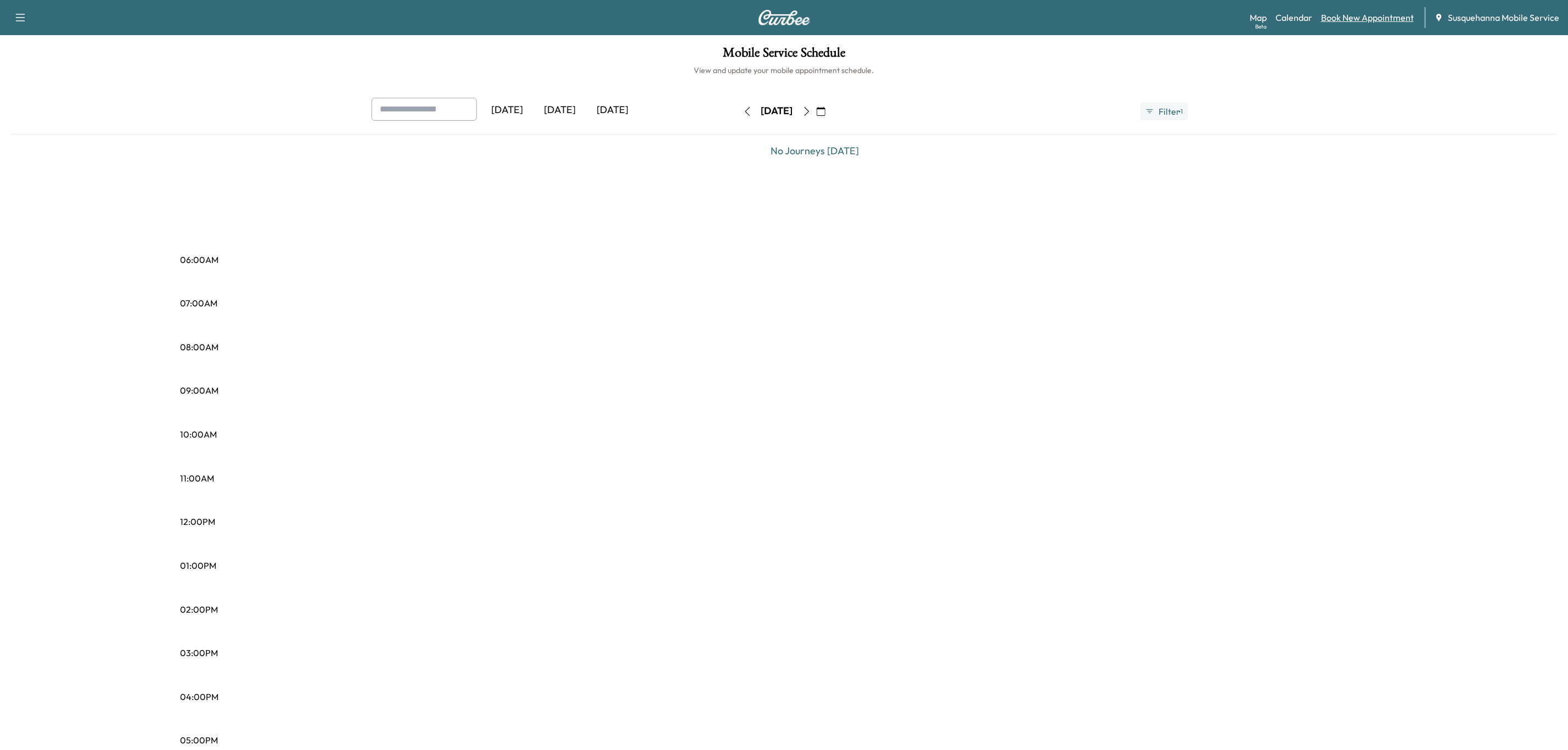
click at [1346, 20] on link "Book New Appointment" at bounding box center [1367, 17] width 93 height 13
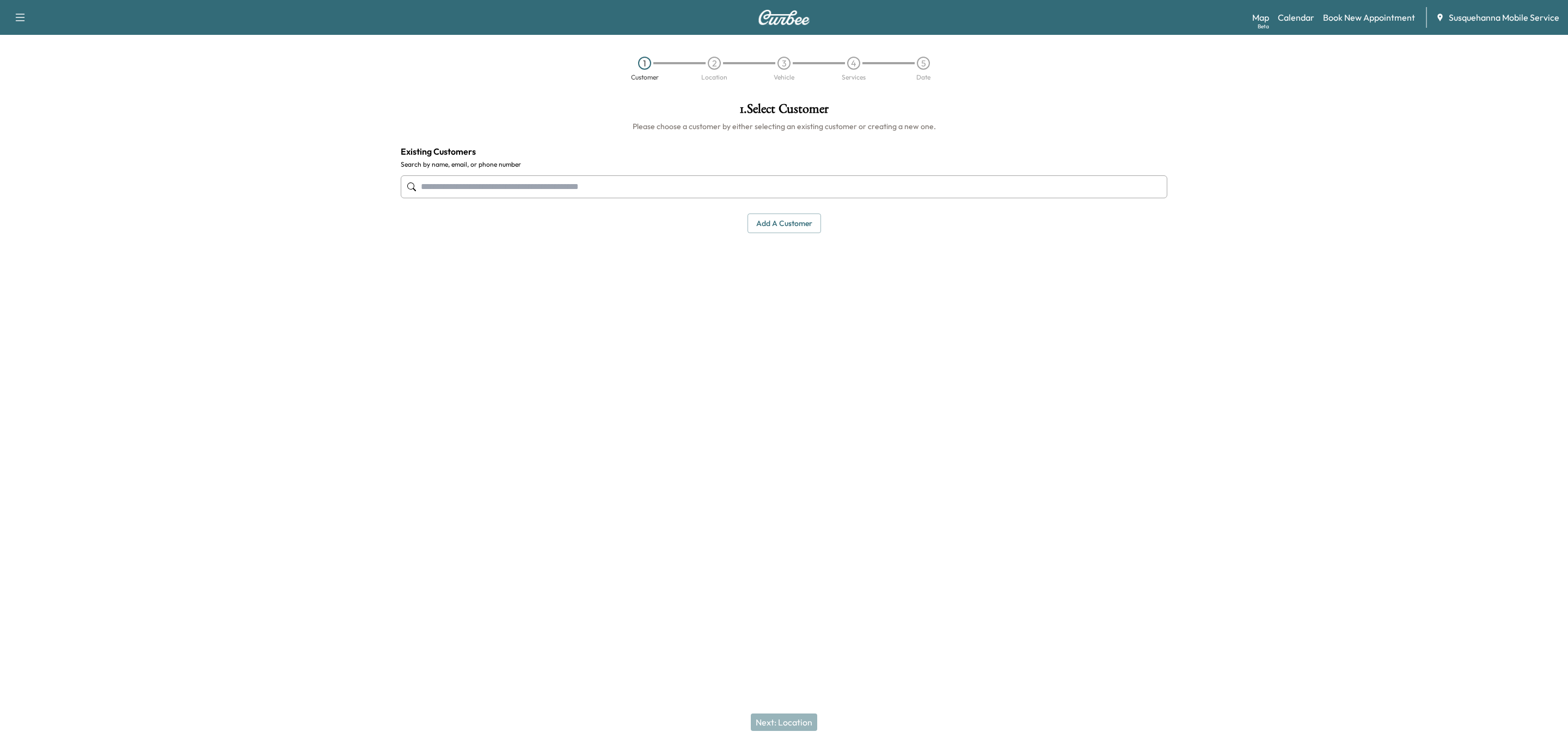
click at [841, 188] on input "text" at bounding box center [783, 187] width 766 height 23
click at [1143, 261] on button "Select" at bounding box center [1130, 261] width 38 height 20
type input "**********"
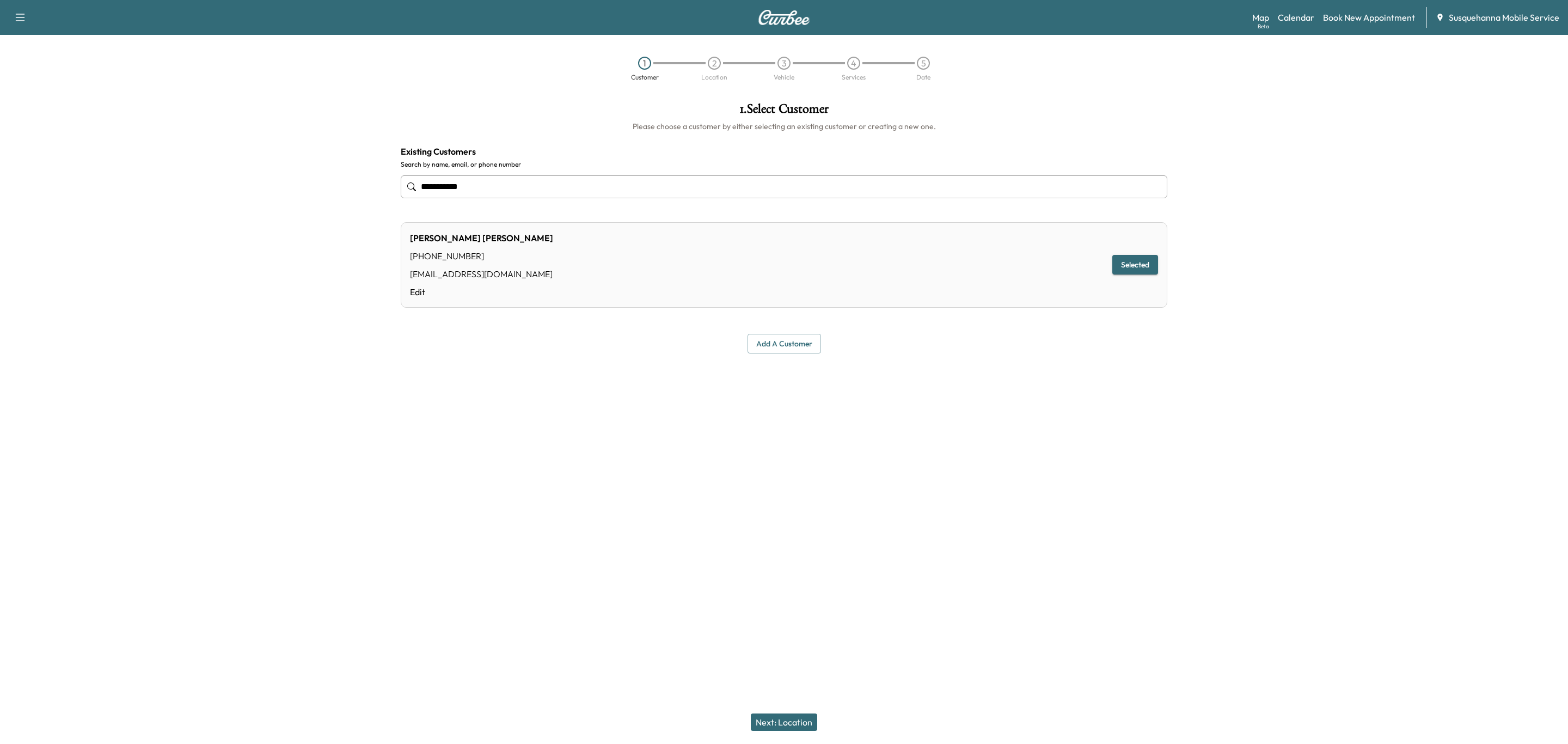
click at [807, 714] on button "Next: Location" at bounding box center [783, 722] width 66 height 18
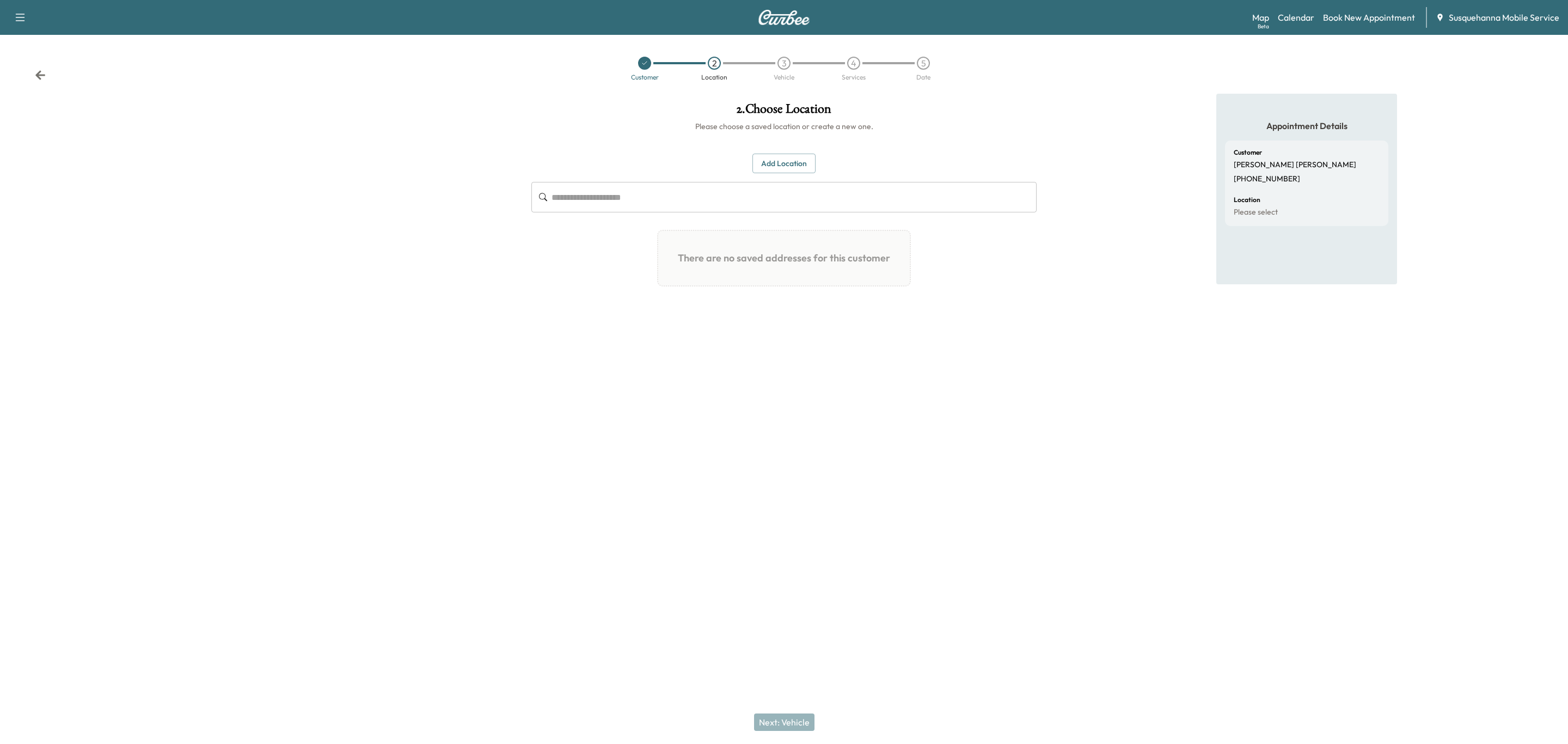
click at [794, 162] on button "Add Location" at bounding box center [784, 163] width 63 height 20
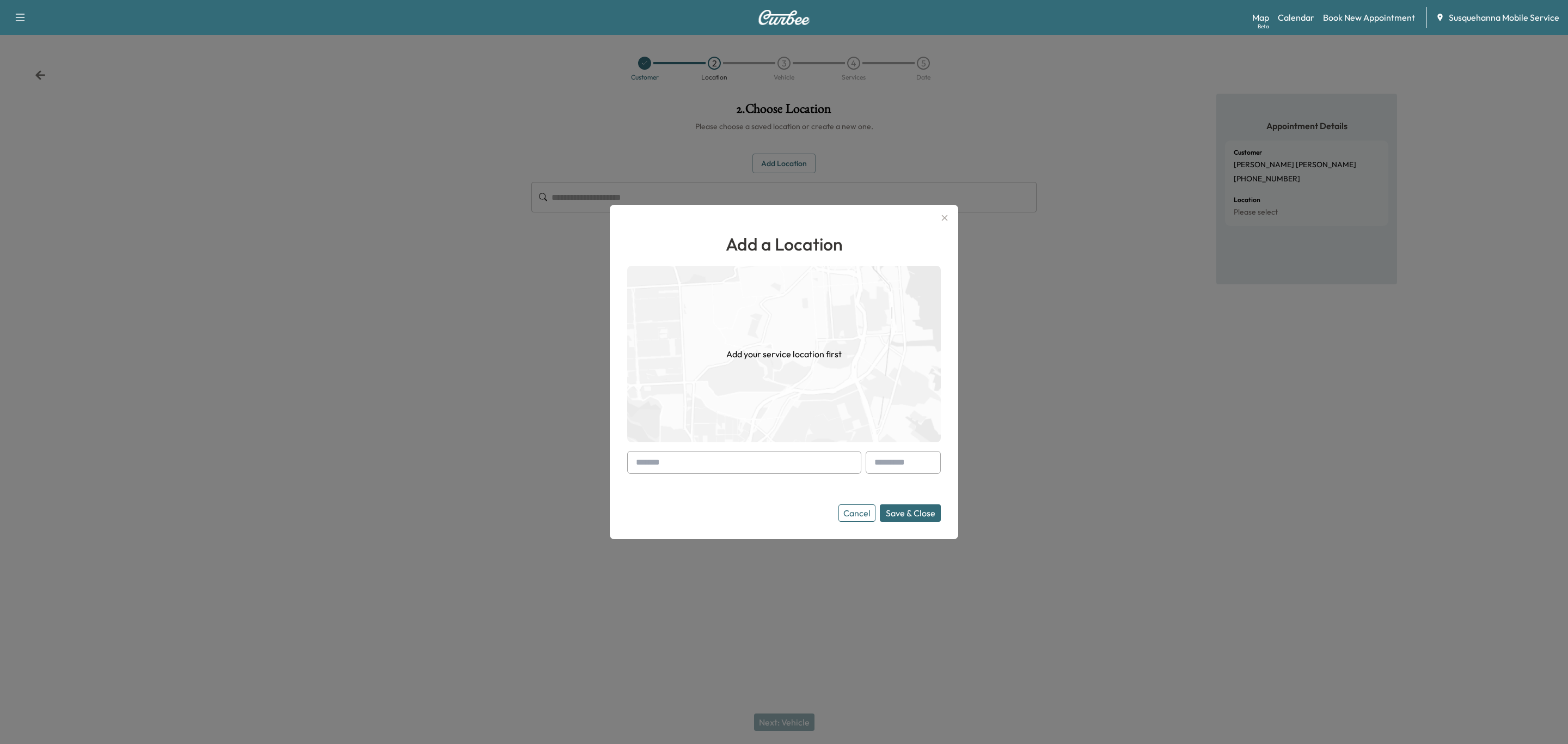
click at [768, 467] on input "text" at bounding box center [744, 463] width 234 height 23
click at [703, 456] on input "text" at bounding box center [744, 463] width 234 height 23
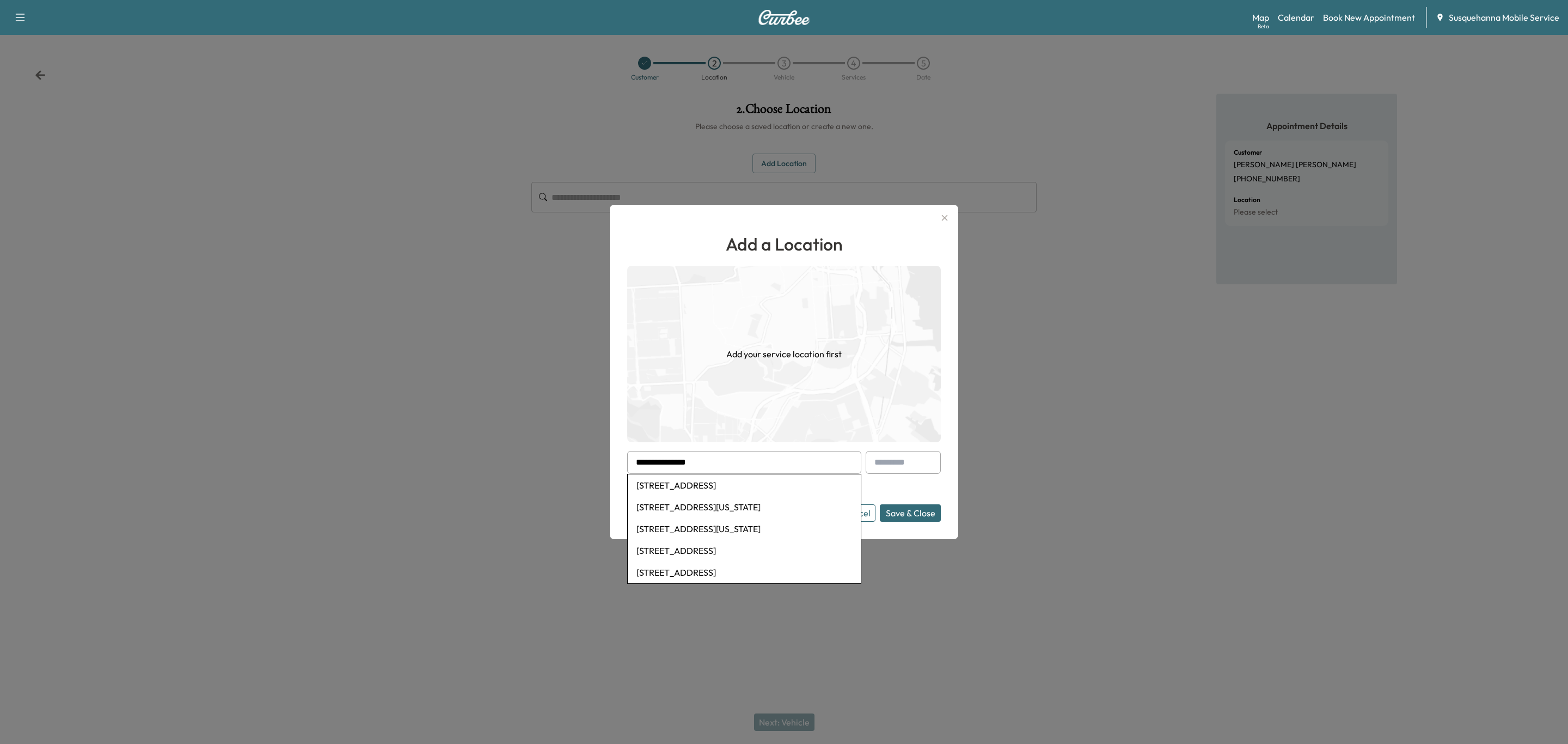
click at [667, 458] on input "**********" at bounding box center [744, 463] width 234 height 23
click at [743, 452] on input "**********" at bounding box center [744, 463] width 234 height 23
click at [730, 486] on li "13 Wood Side, Conowingo, [GEOGRAPHIC_DATA], [GEOGRAPHIC_DATA]" at bounding box center [744, 491] width 233 height 35
type input "**********"
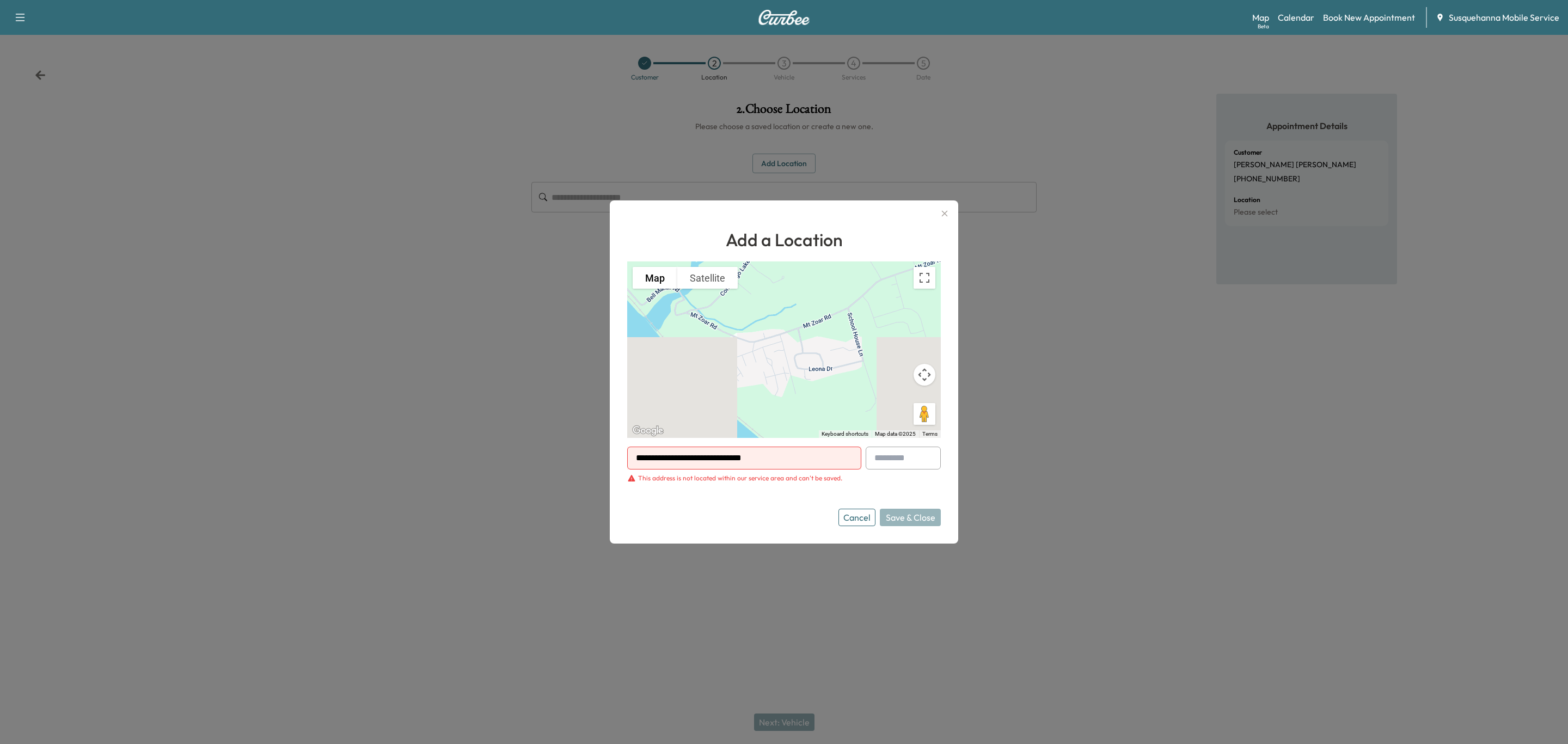
click at [908, 519] on div "Cancel Save & Close" at bounding box center [889, 517] width 102 height 18
click at [858, 520] on button "Cancel" at bounding box center [856, 517] width 37 height 18
